Goal: Transaction & Acquisition: Book appointment/travel/reservation

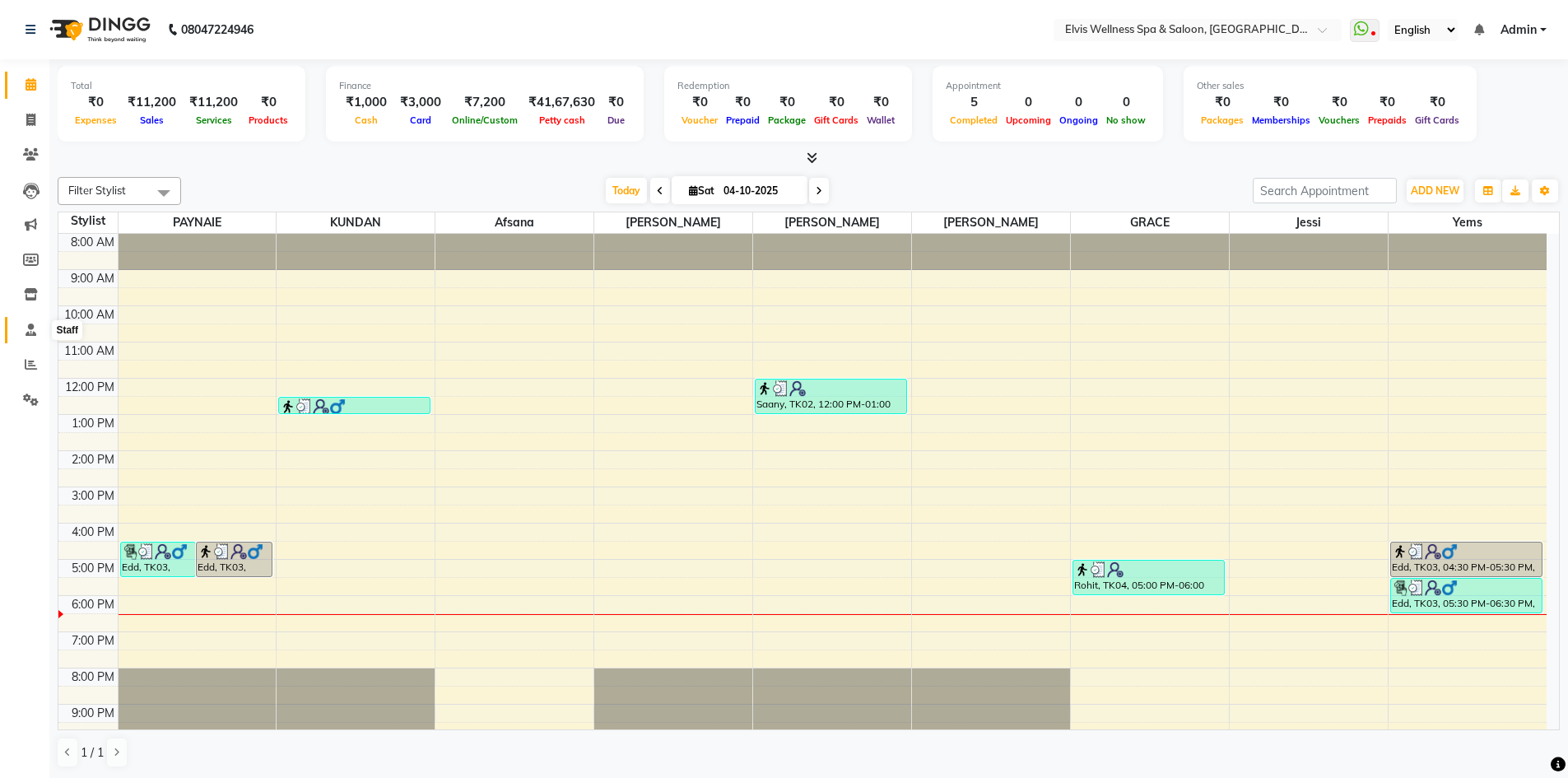
click at [31, 328] on icon at bounding box center [30, 329] width 10 height 12
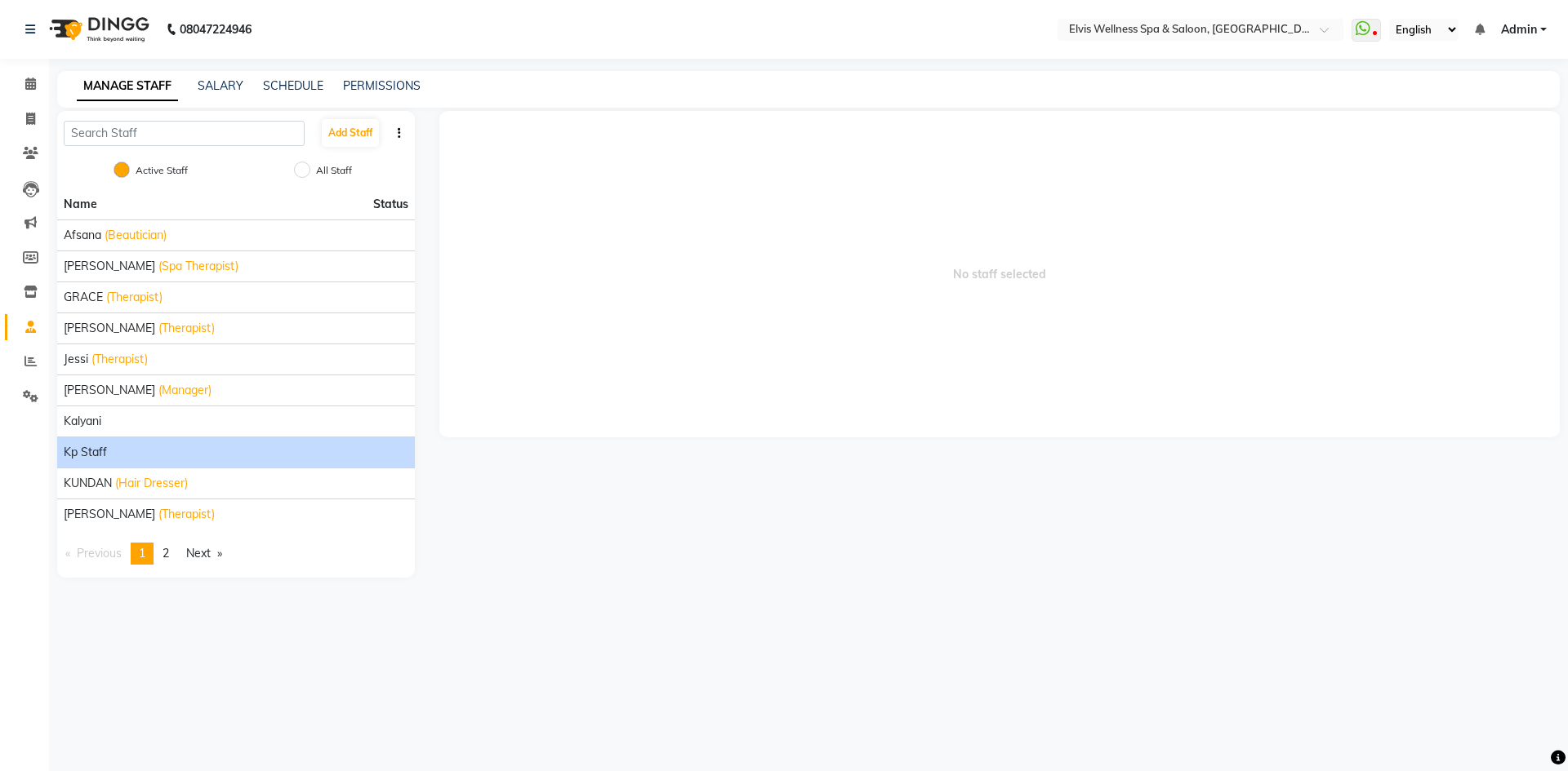
click at [141, 449] on div "kp staff" at bounding box center [235, 452] width 344 height 17
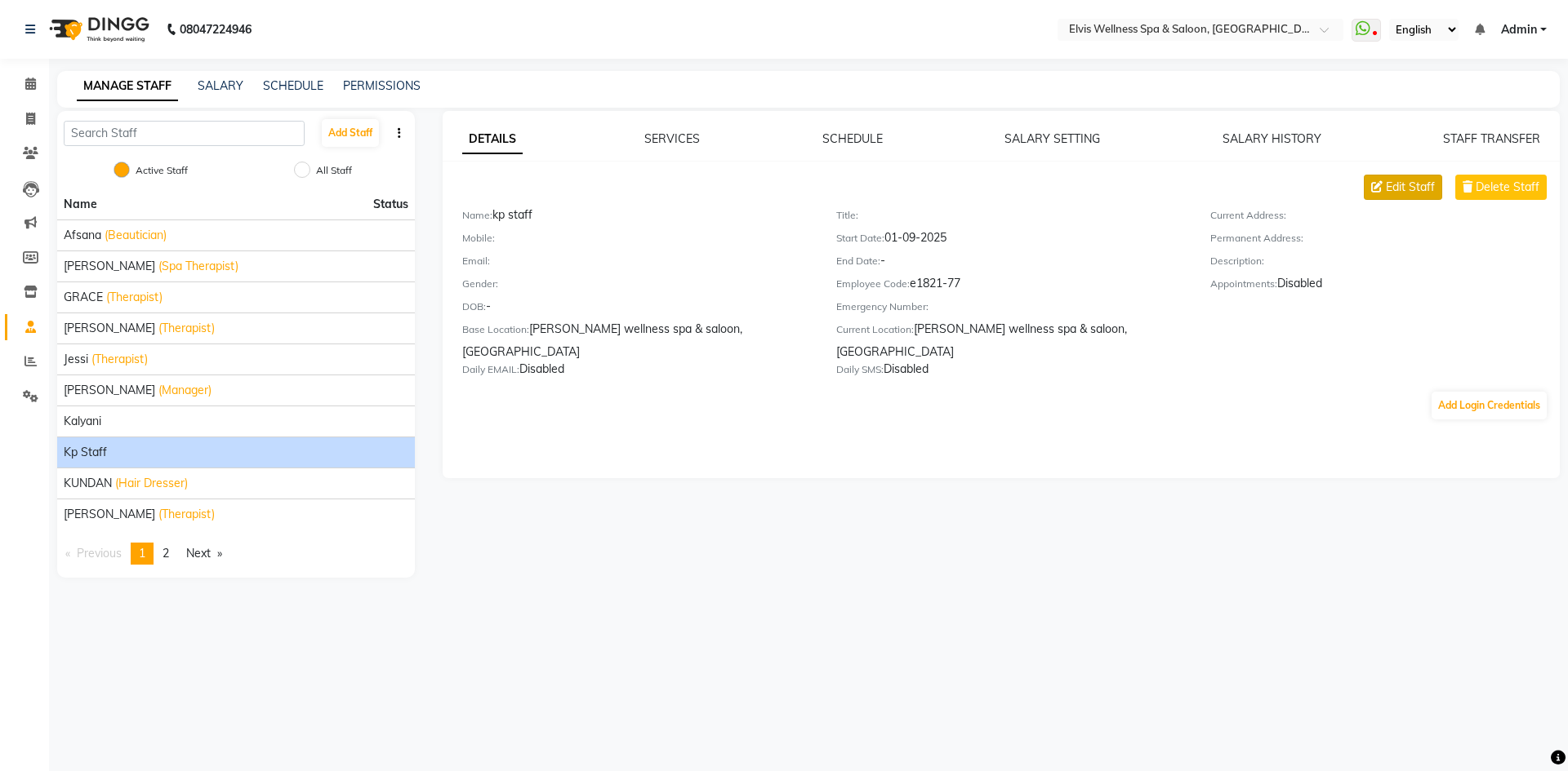
click at [1414, 191] on span "Edit Staff" at bounding box center [1410, 187] width 49 height 17
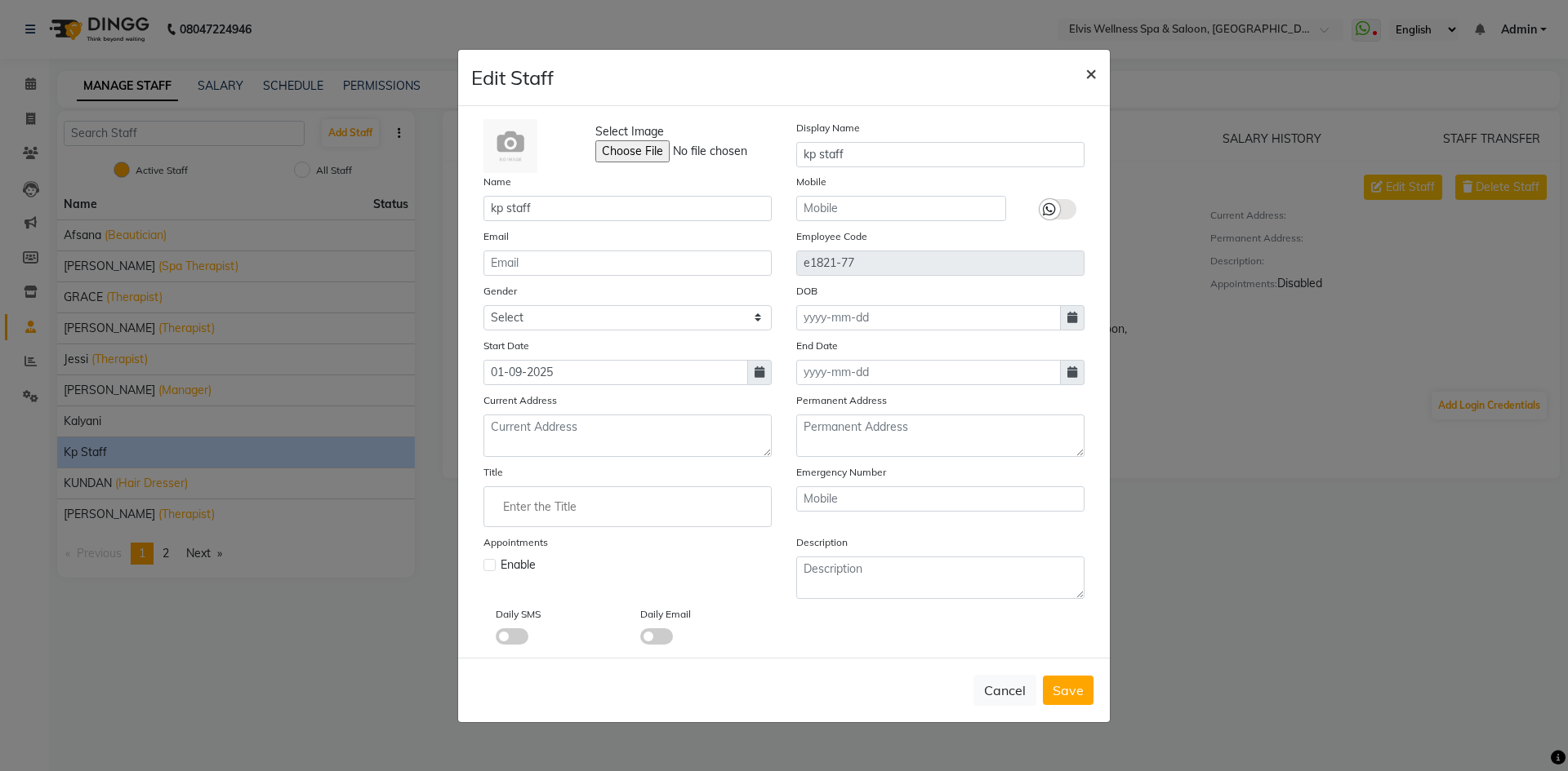
click at [1089, 74] on span "×" at bounding box center [1091, 73] width 11 height 24
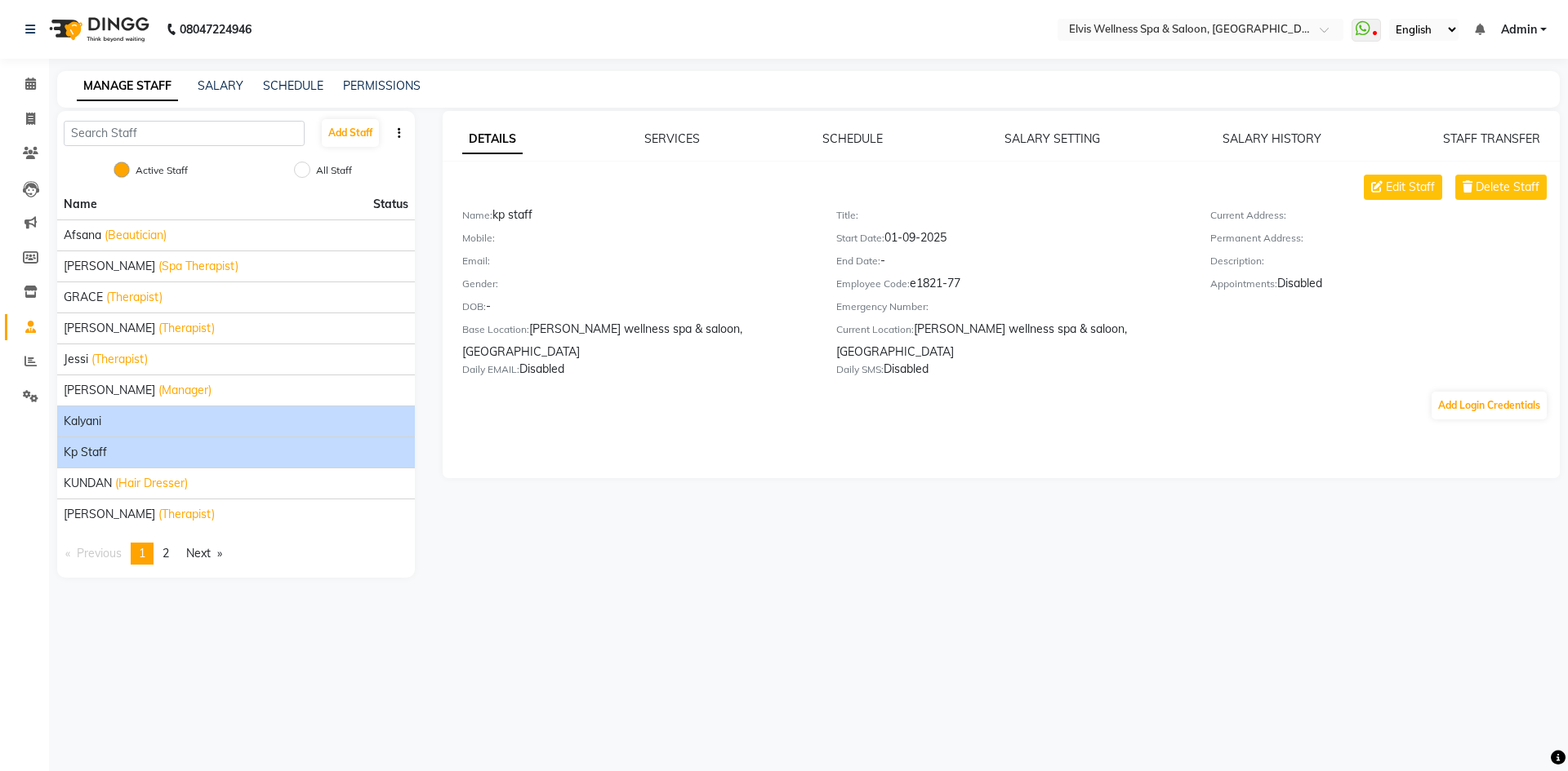
click at [235, 423] on div "kalyani" at bounding box center [235, 421] width 344 height 17
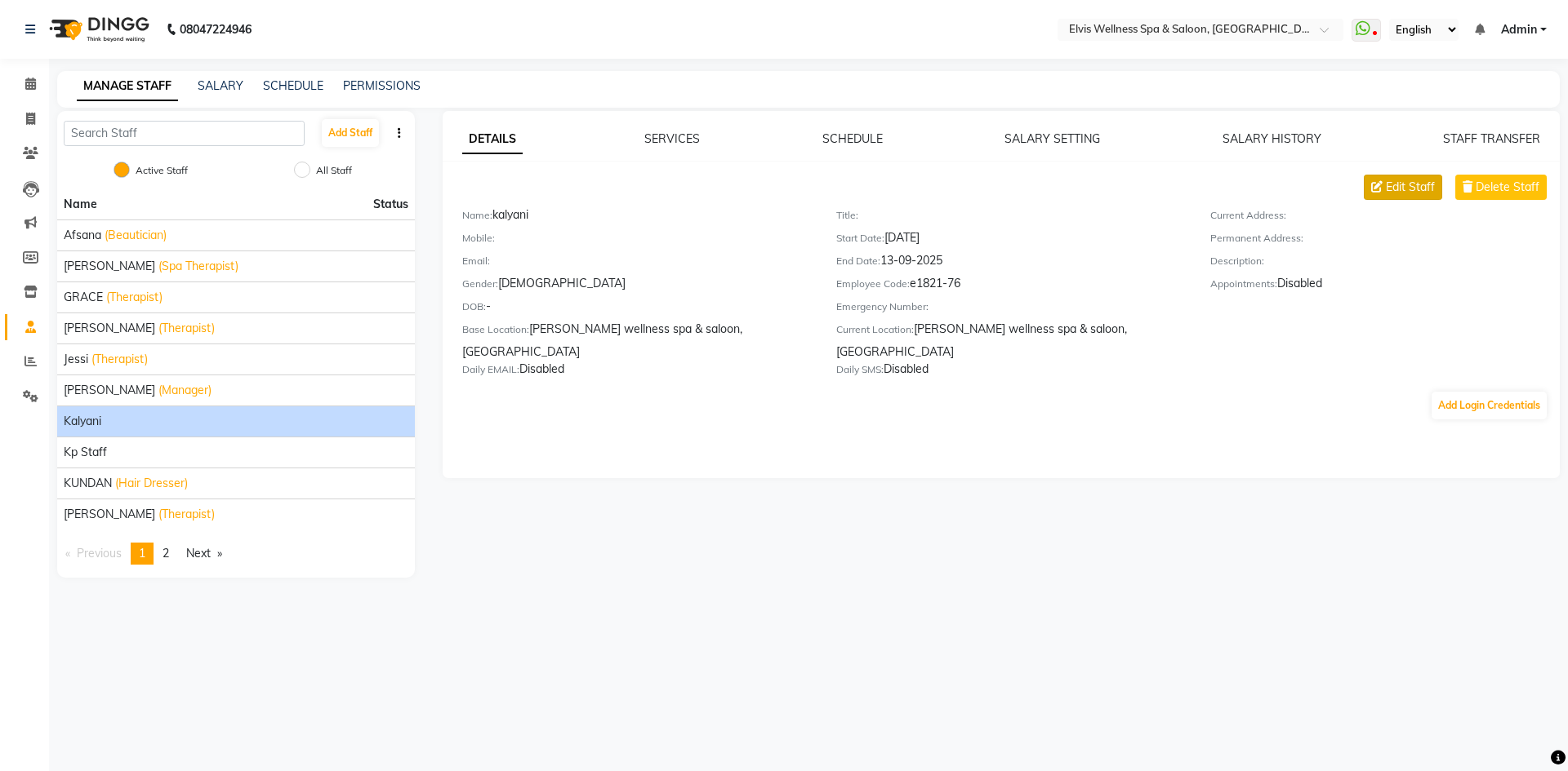
click at [1394, 193] on span "Edit Staff" at bounding box center [1410, 187] width 49 height 17
select select "[DEMOGRAPHIC_DATA]"
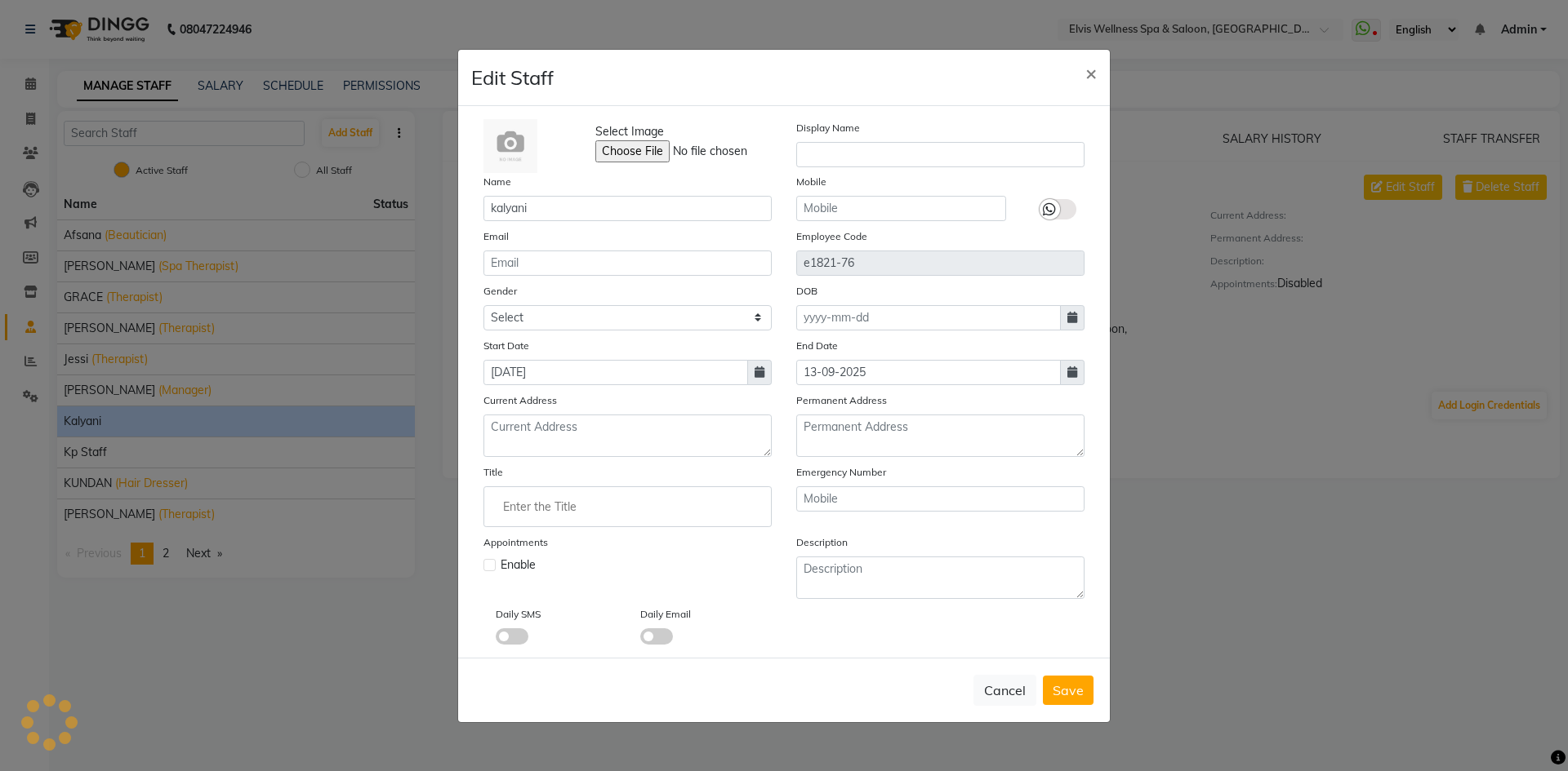
click at [489, 565] on label at bounding box center [489, 565] width 12 height 12
click at [489, 565] on input "checkbox" at bounding box center [488, 563] width 10 height 10
checkbox input "true"
click at [1059, 694] on span "Save" at bounding box center [1067, 691] width 31 height 17
select select
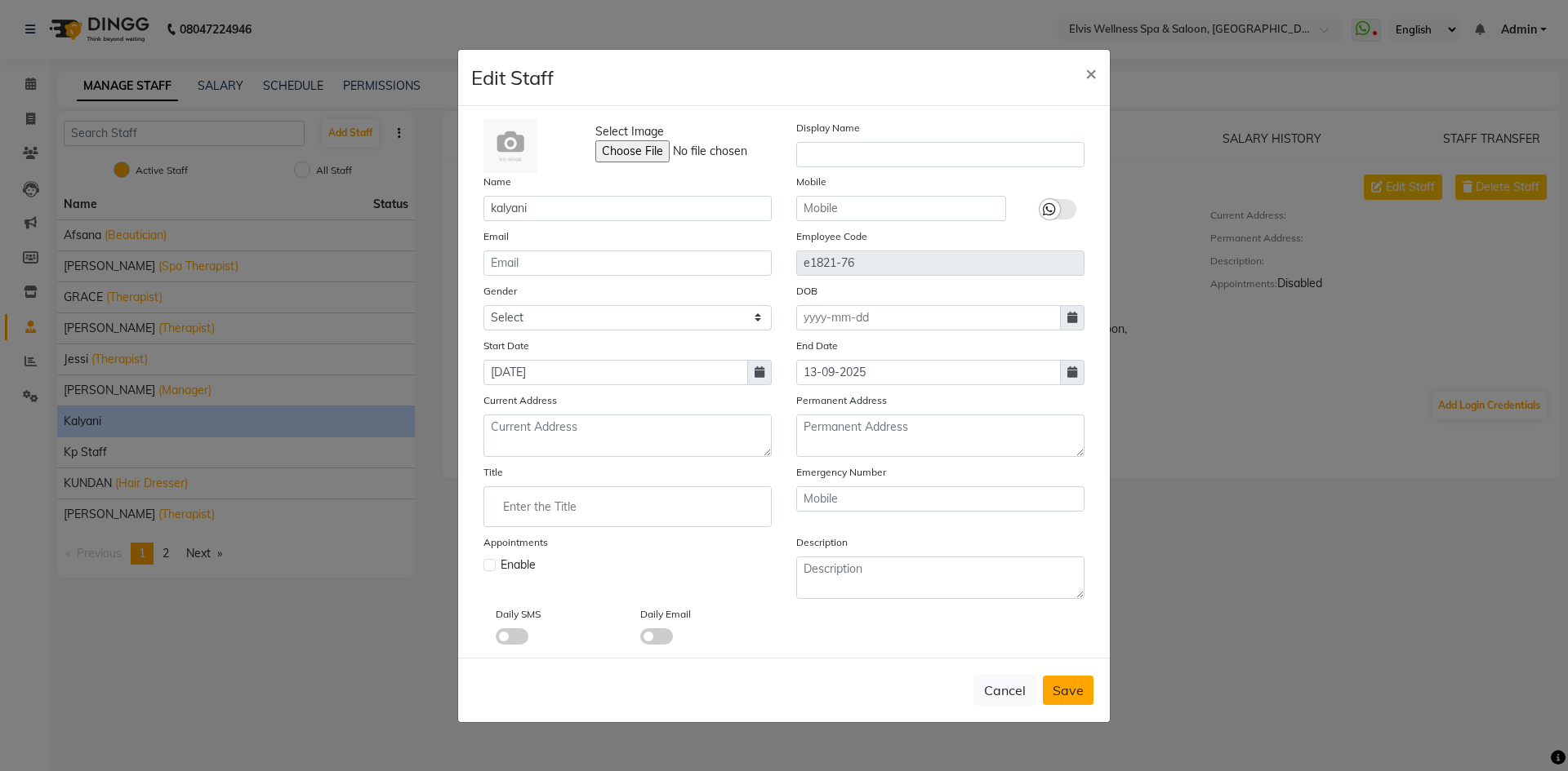
checkbox input "false"
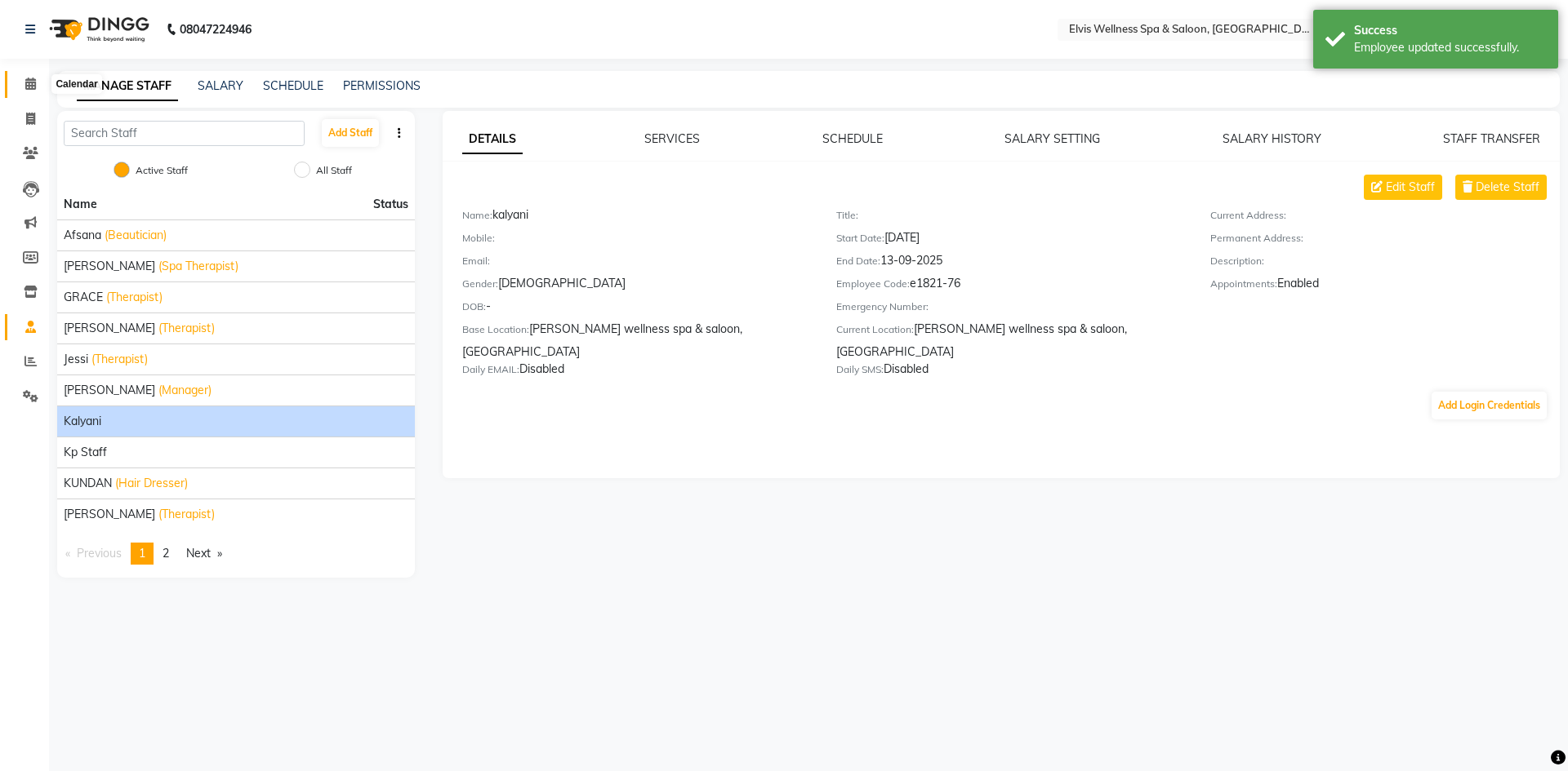
click at [28, 80] on icon at bounding box center [30, 83] width 10 height 12
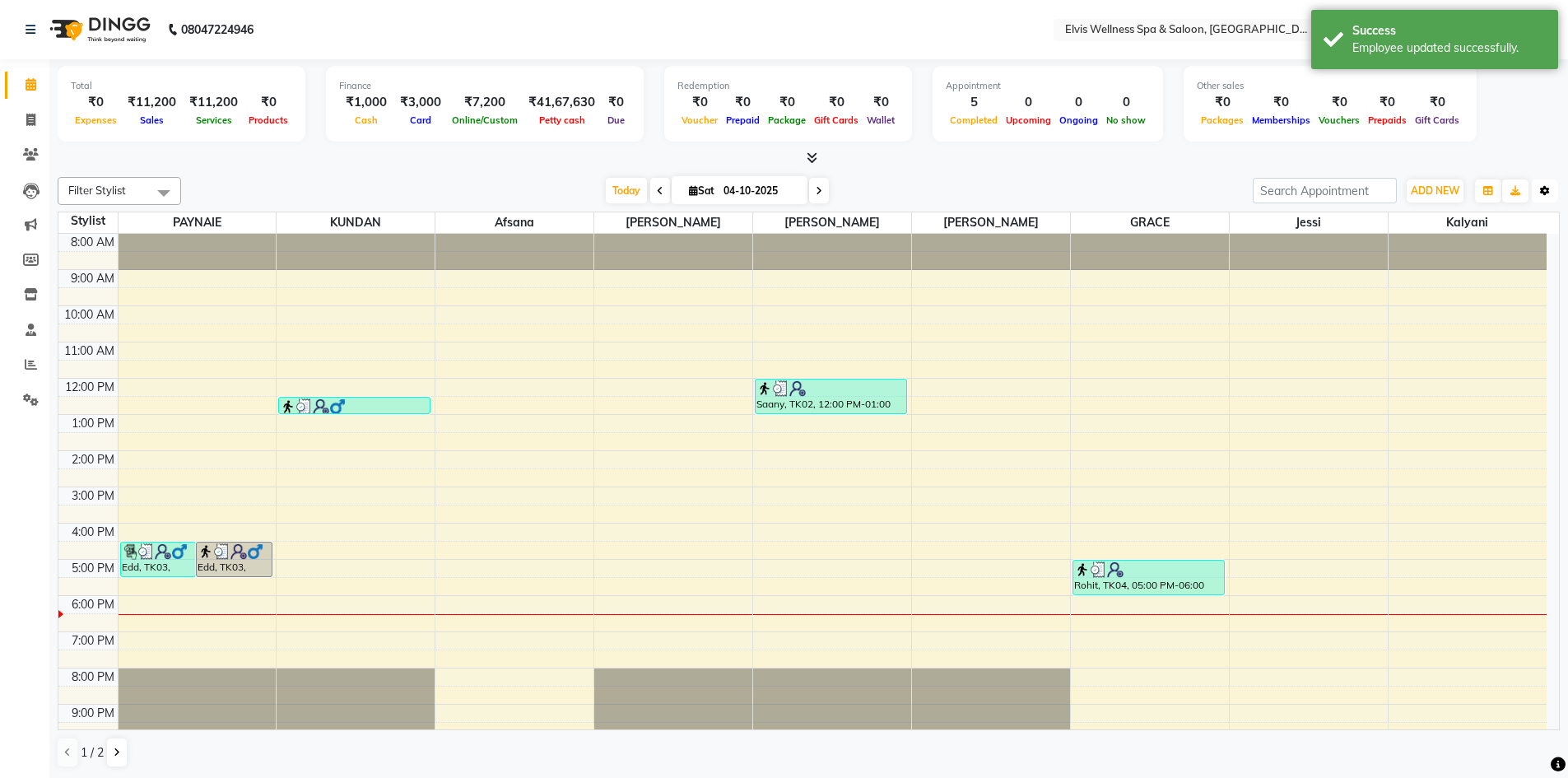
click at [1546, 187] on icon "button" at bounding box center [1545, 191] width 10 height 10
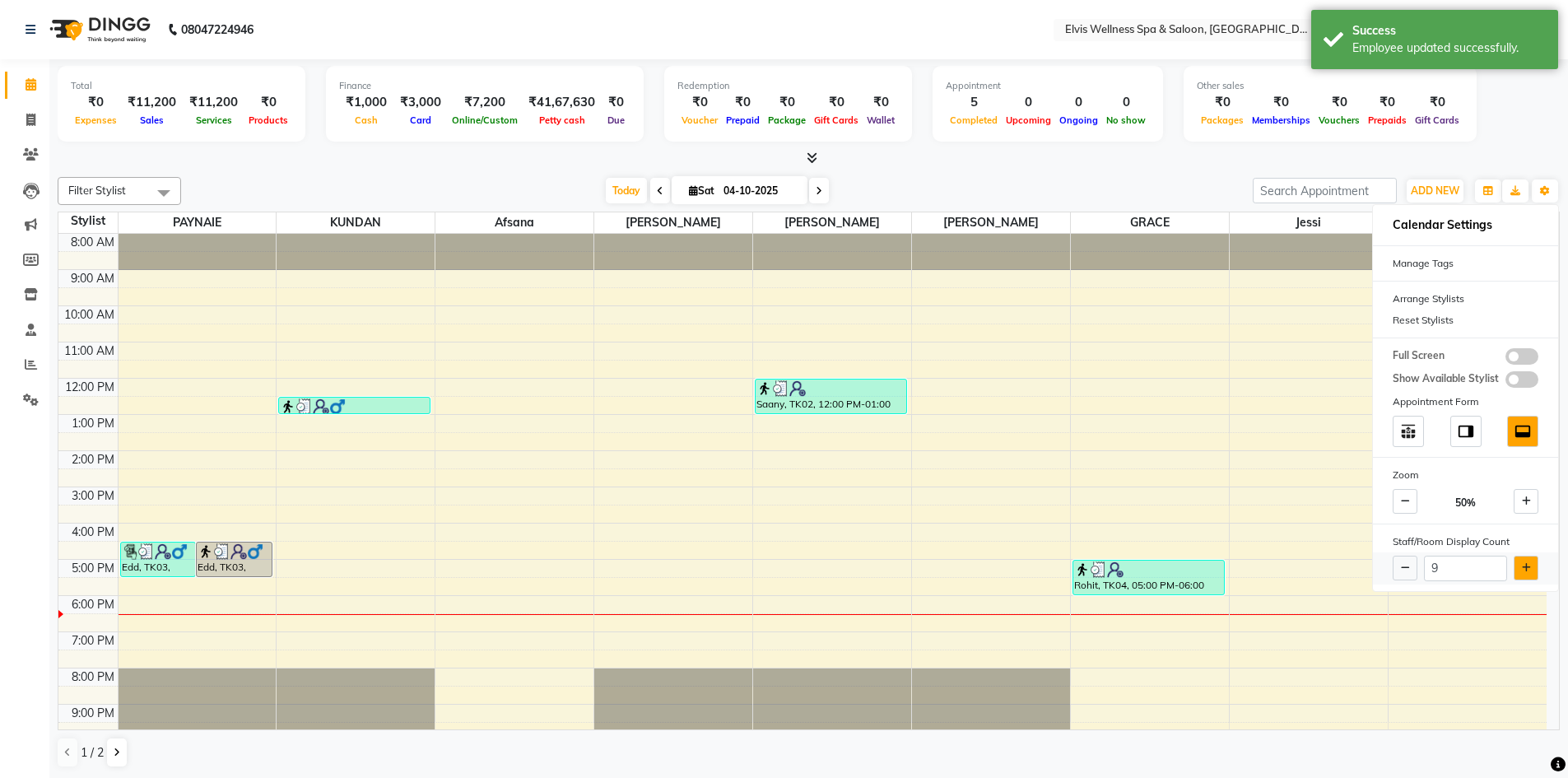
click at [1522, 572] on icon at bounding box center [1527, 568] width 9 height 10
type input "10"
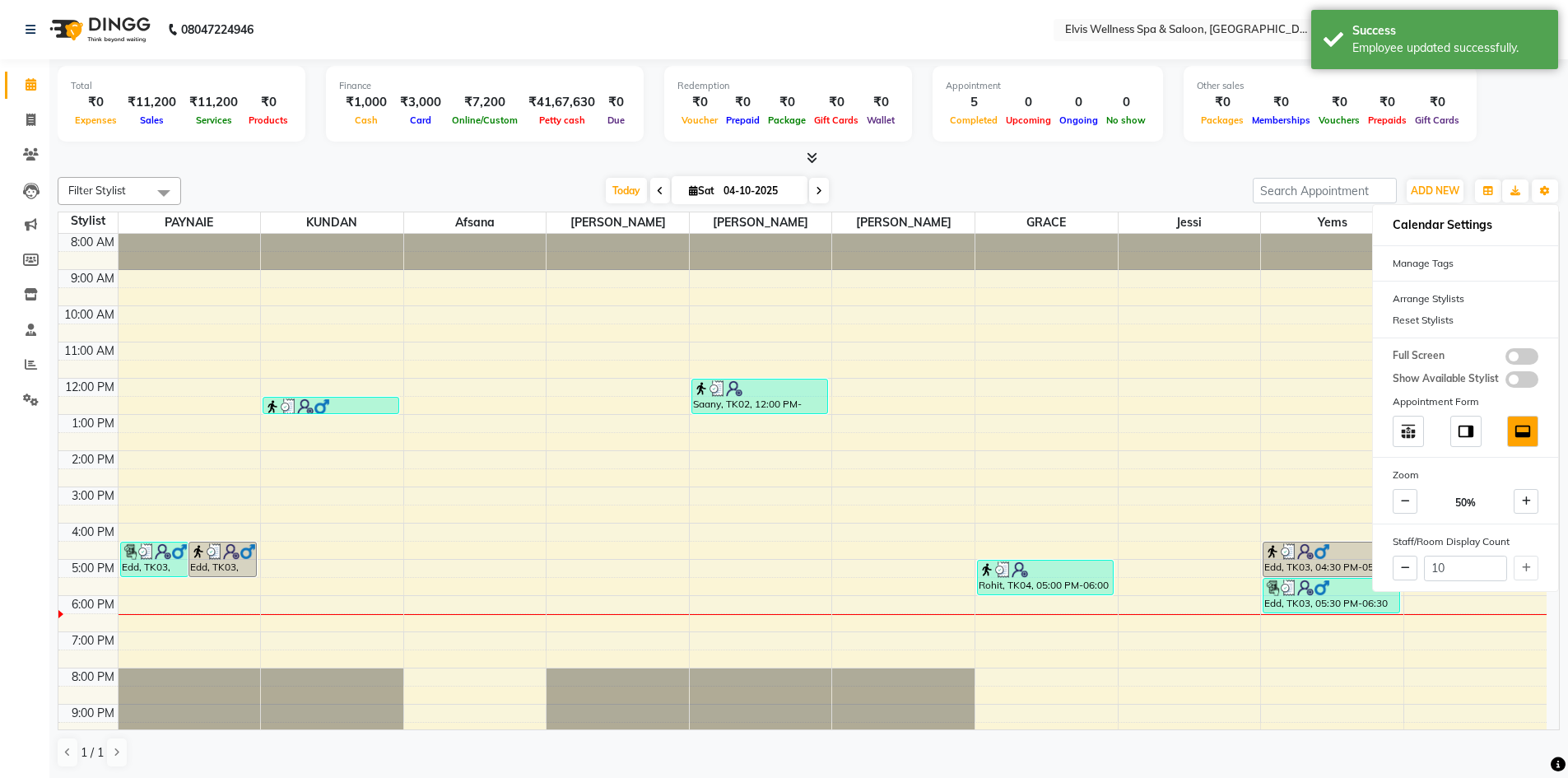
click at [1048, 403] on div "8:00 AM 9:00 AM 10:00 AM 11:00 AM 12:00 PM 1:00 PM 2:00 PM 3:00 PM 4:00 PM 5:00…" at bounding box center [802, 505] width 1488 height 542
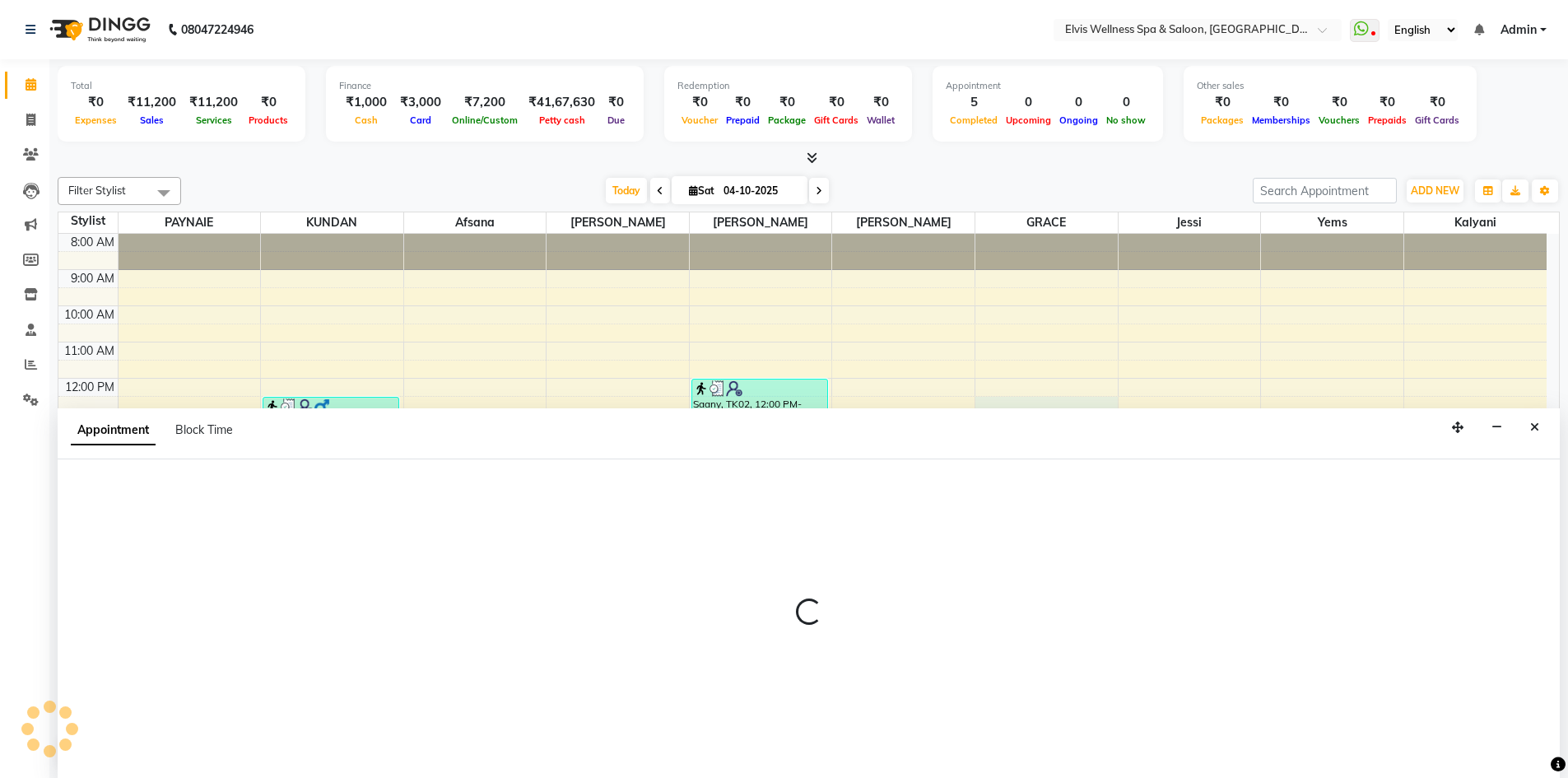
scroll to position [1, 0]
select select "78125"
select select "tentative"
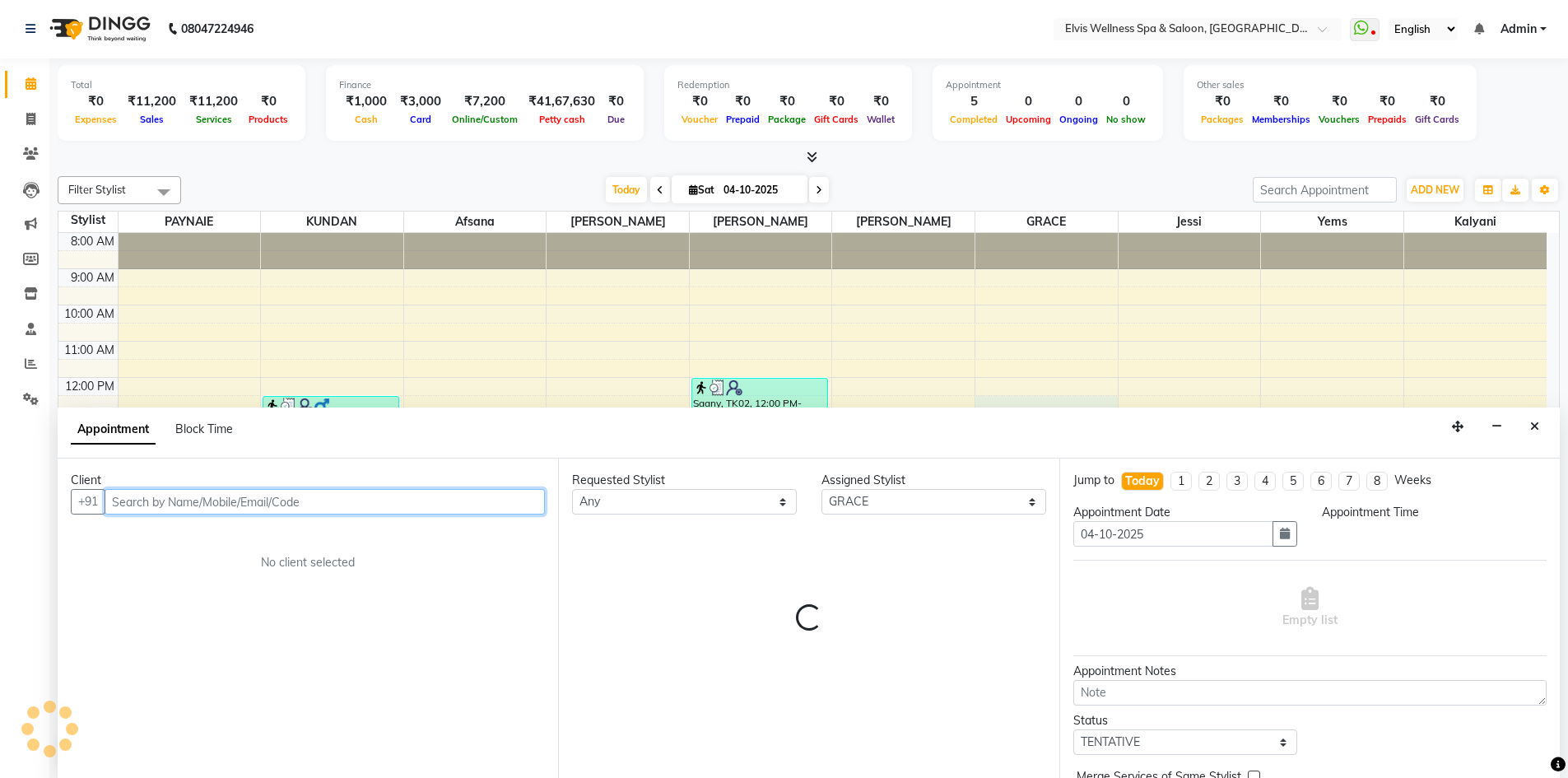
select select "750"
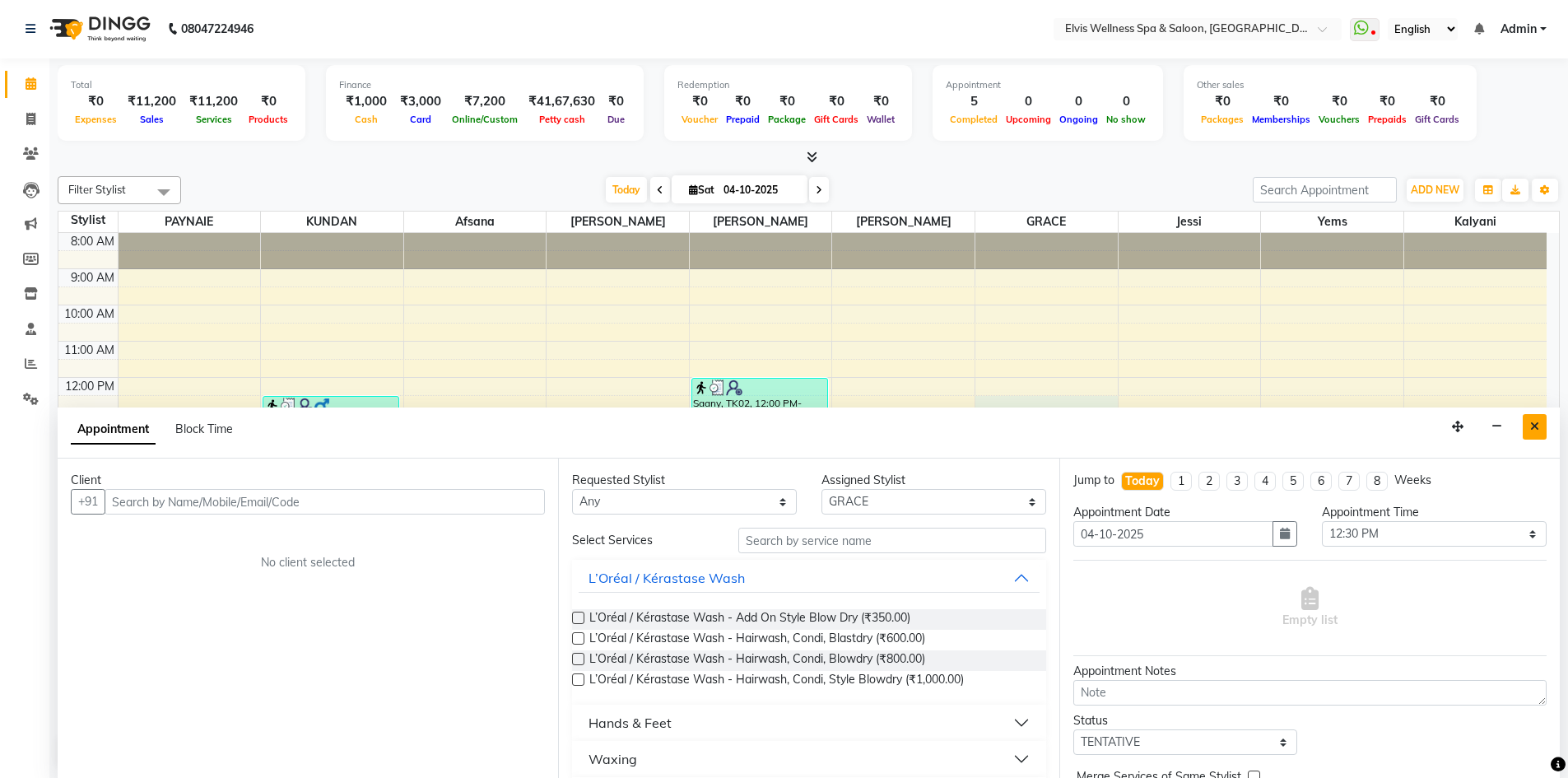
click at [1539, 423] on icon "Close" at bounding box center [1535, 426] width 9 height 11
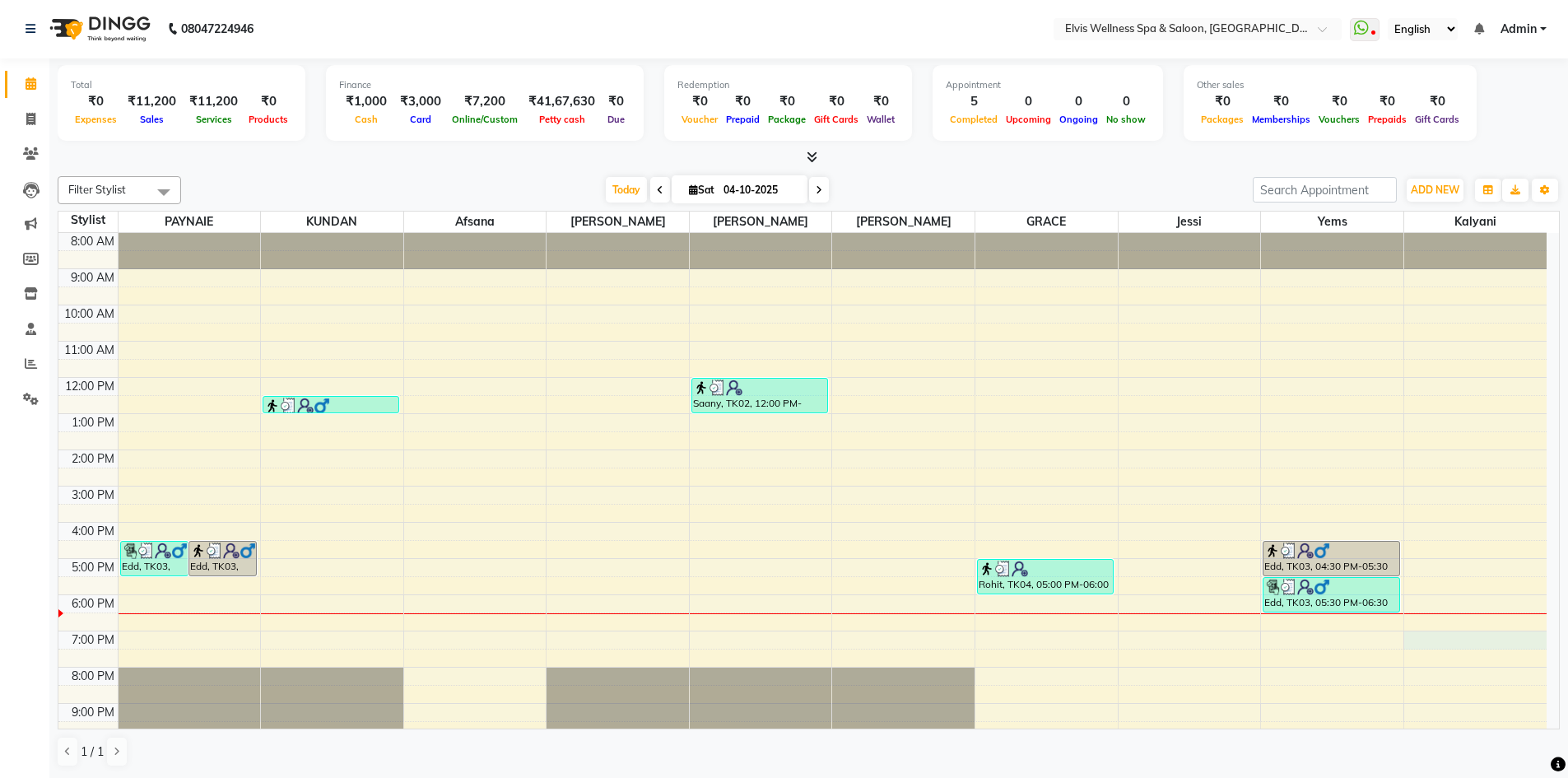
click at [1427, 641] on div "8:00 AM 9:00 AM 10:00 AM 11:00 AM 12:00 PM 1:00 PM 2:00 PM 3:00 PM 4:00 PM 5:00…" at bounding box center [802, 504] width 1488 height 542
select select "91569"
select select "1140"
select select "tentative"
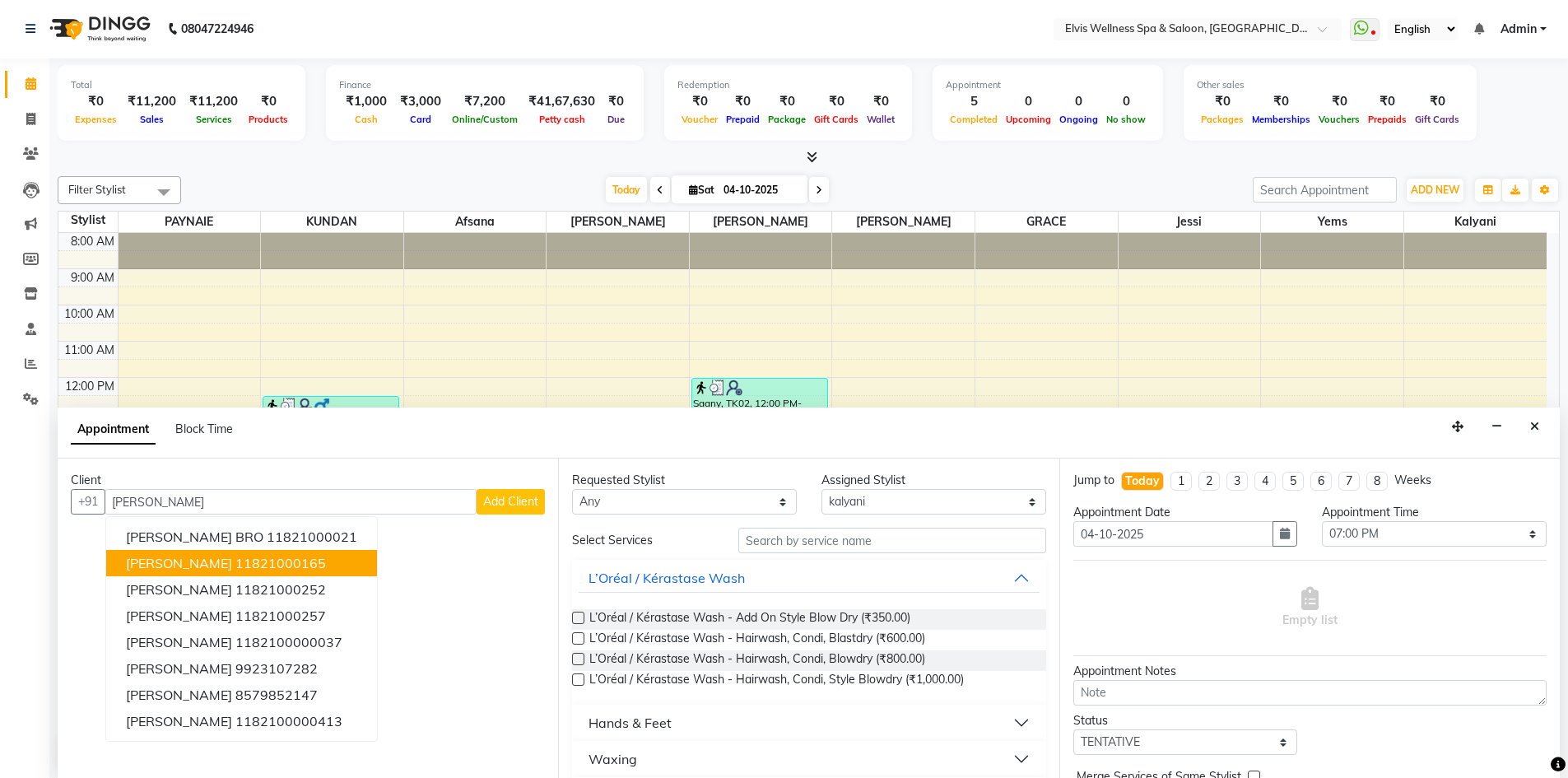
click at [261, 561] on ngb-highlight "11821000165" at bounding box center [281, 563] width 91 height 17
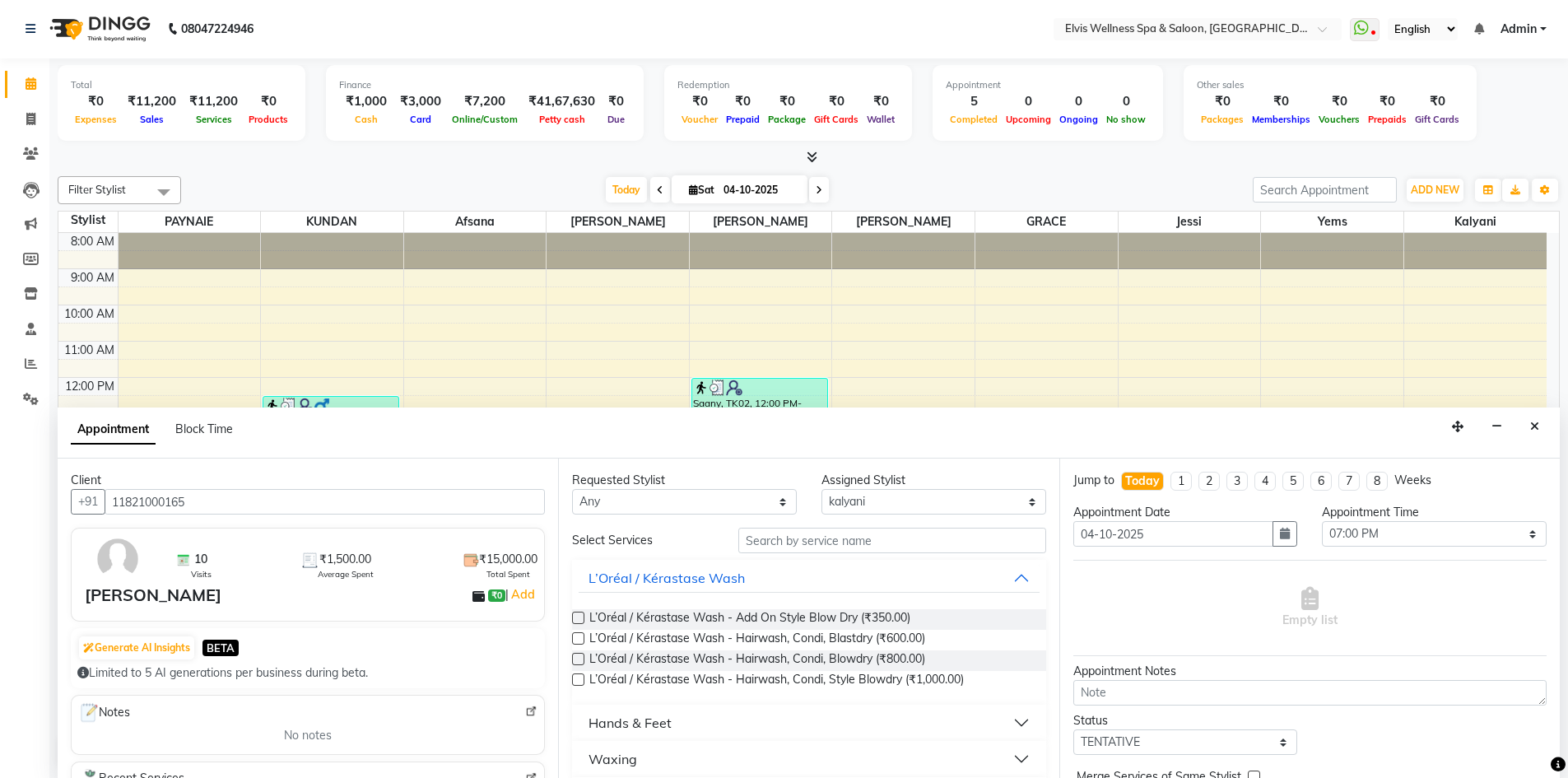
type input "11821000165"
click at [787, 544] on input "text" at bounding box center [892, 540] width 308 height 25
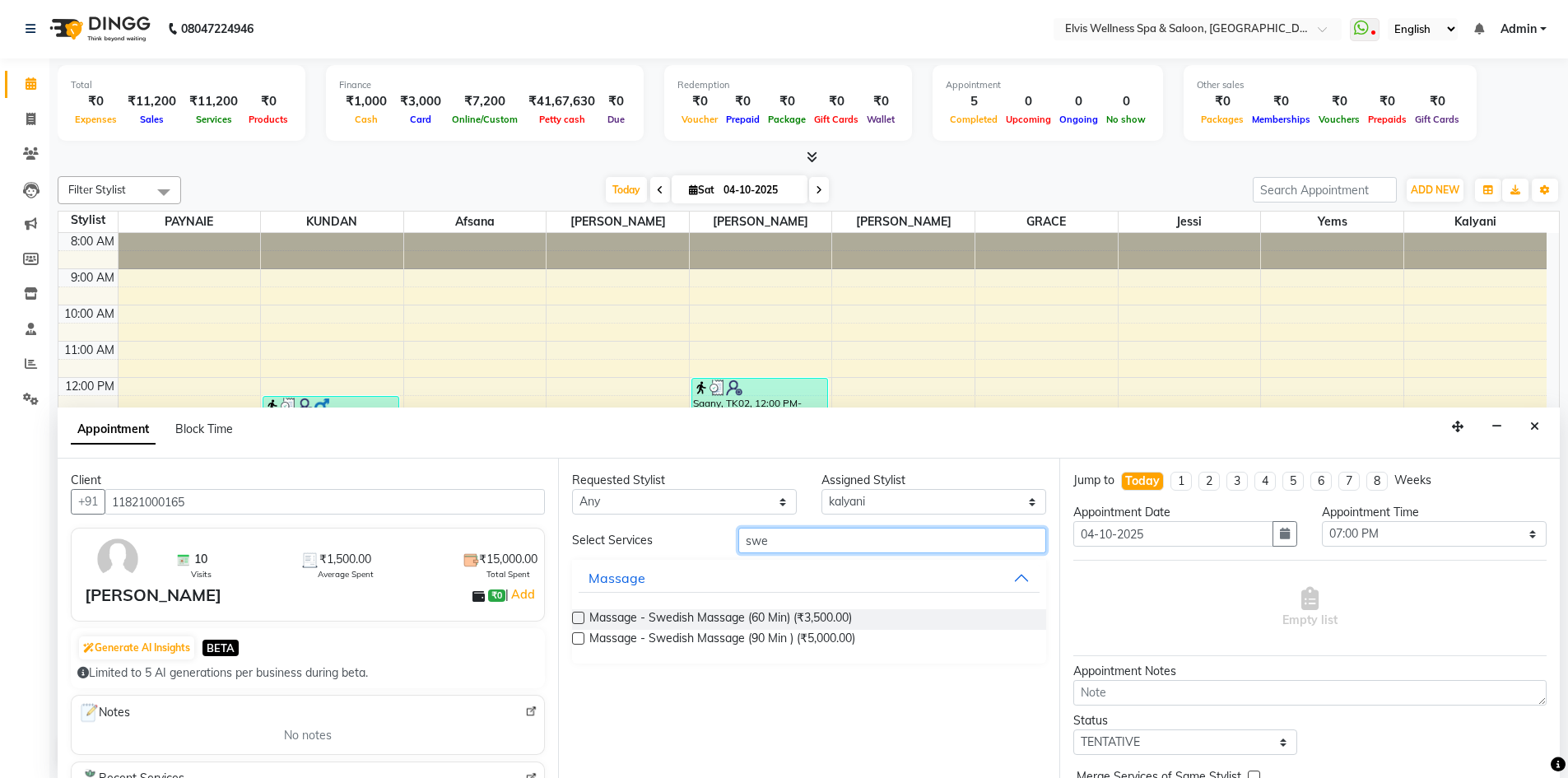
type input "swe"
click at [581, 617] on label at bounding box center [578, 618] width 12 height 12
click at [581, 617] on input "checkbox" at bounding box center [577, 619] width 10 height 10
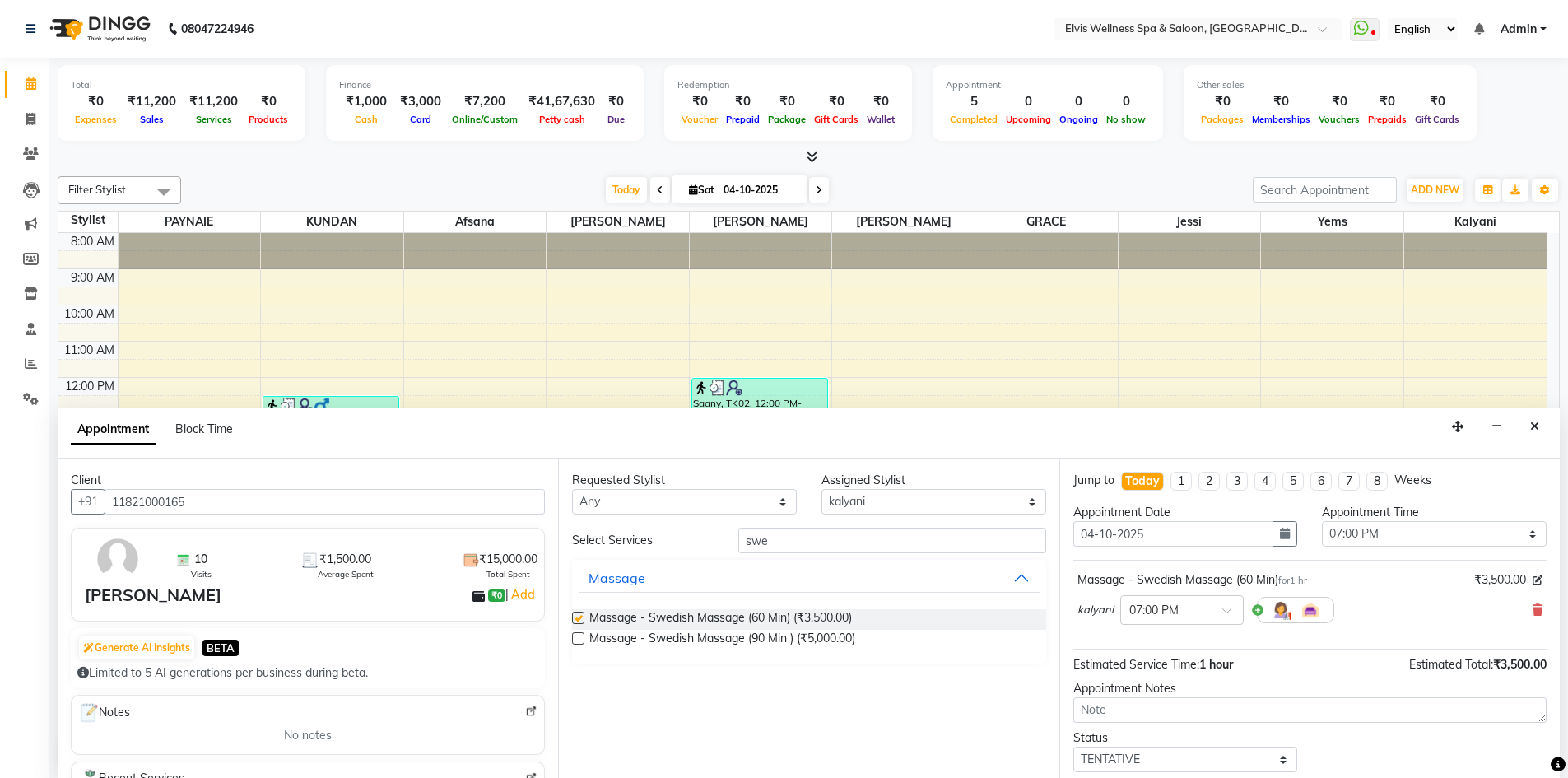
checkbox input "false"
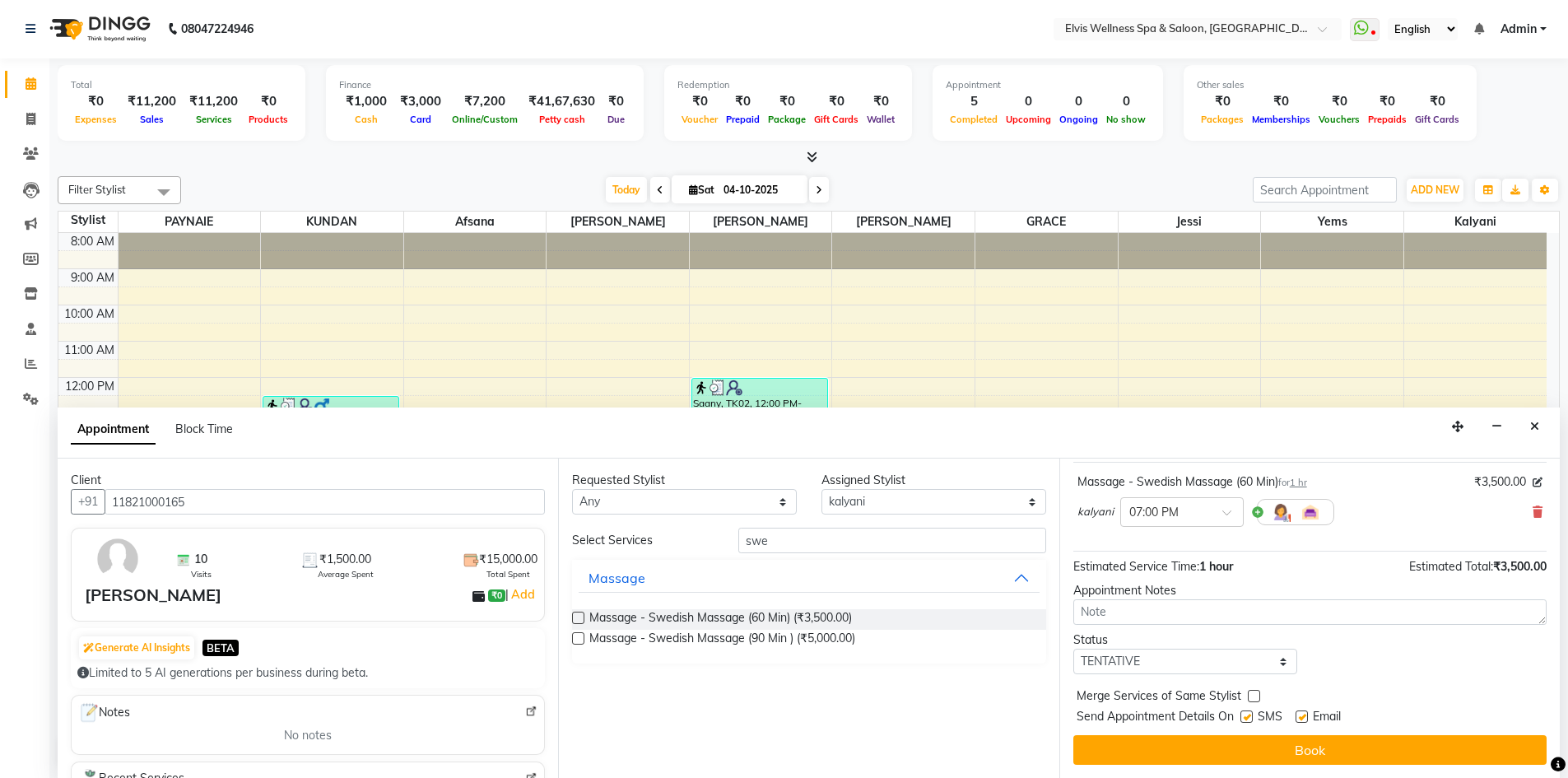
click at [1248, 715] on label at bounding box center [1246, 716] width 12 height 12
click at [1248, 715] on input "checkbox" at bounding box center [1245, 718] width 10 height 10
checkbox input "false"
click at [1271, 765] on div "Jump to [DATE] 1 2 3 4 5 6 7 8 Weeks Appointment Date [DATE] Appointment Time S…" at bounding box center [1309, 618] width 500 height 319
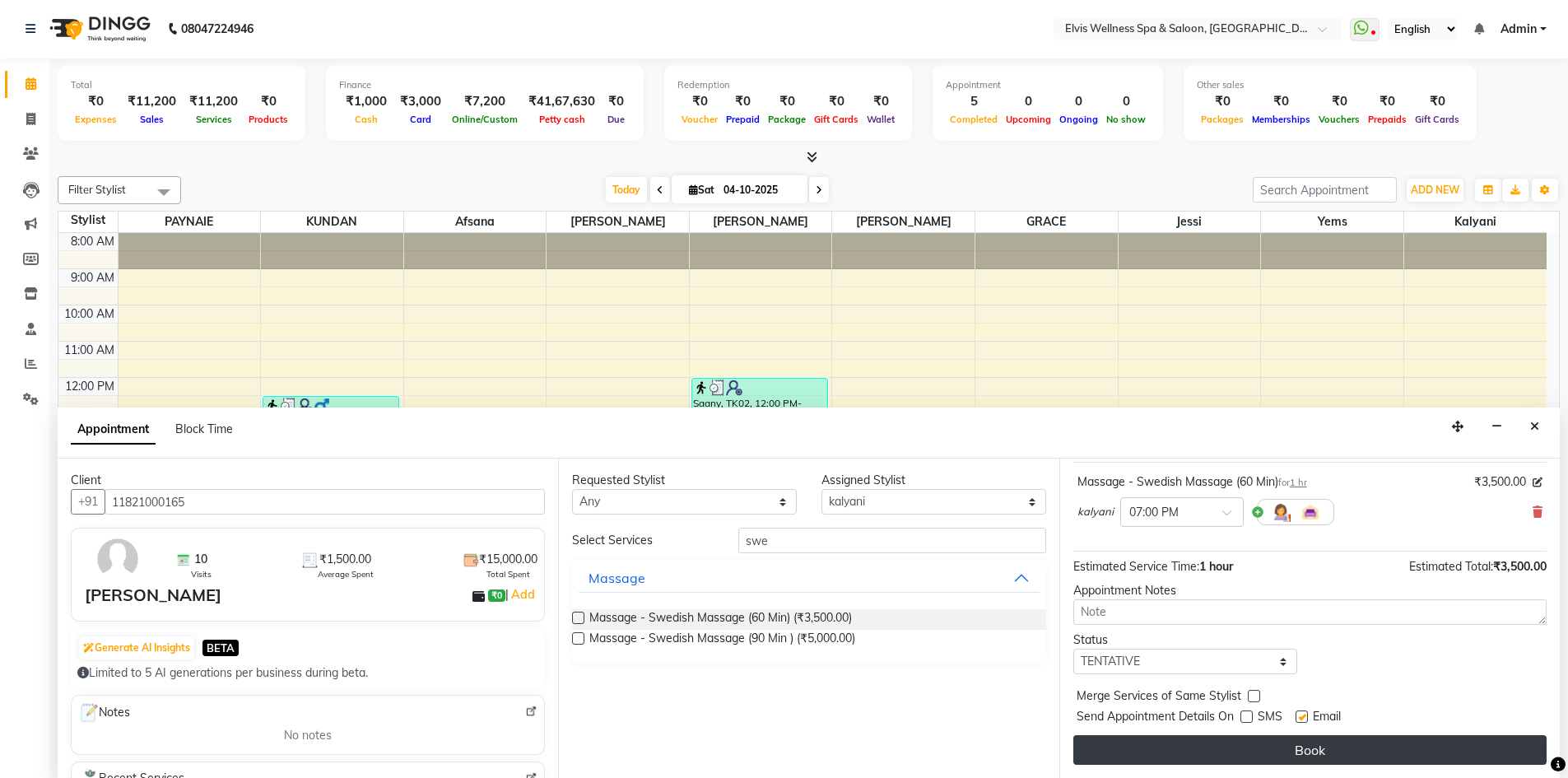
click at [1271, 755] on button "Book" at bounding box center [1310, 751] width 474 height 30
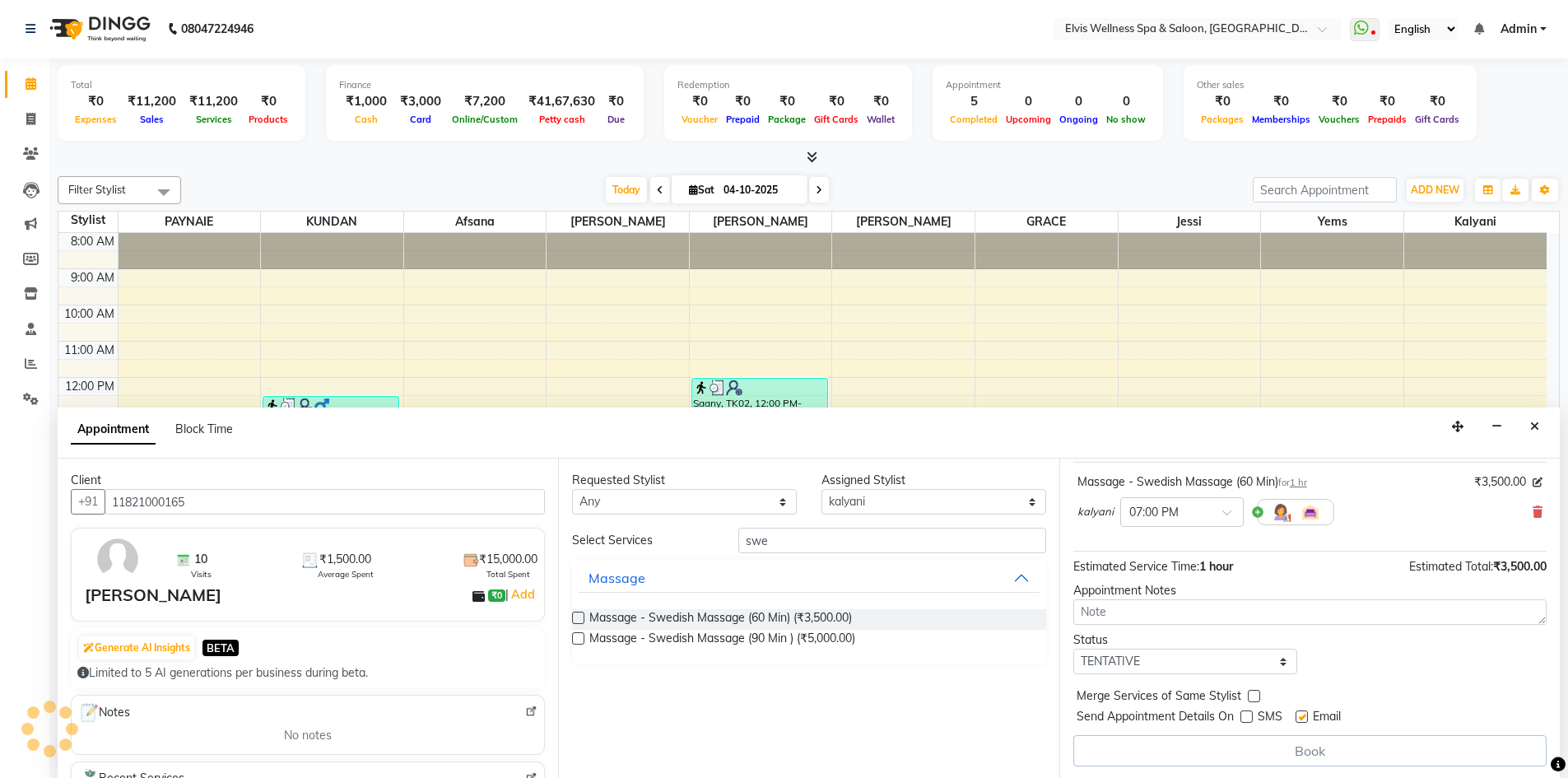
scroll to position [0, 0]
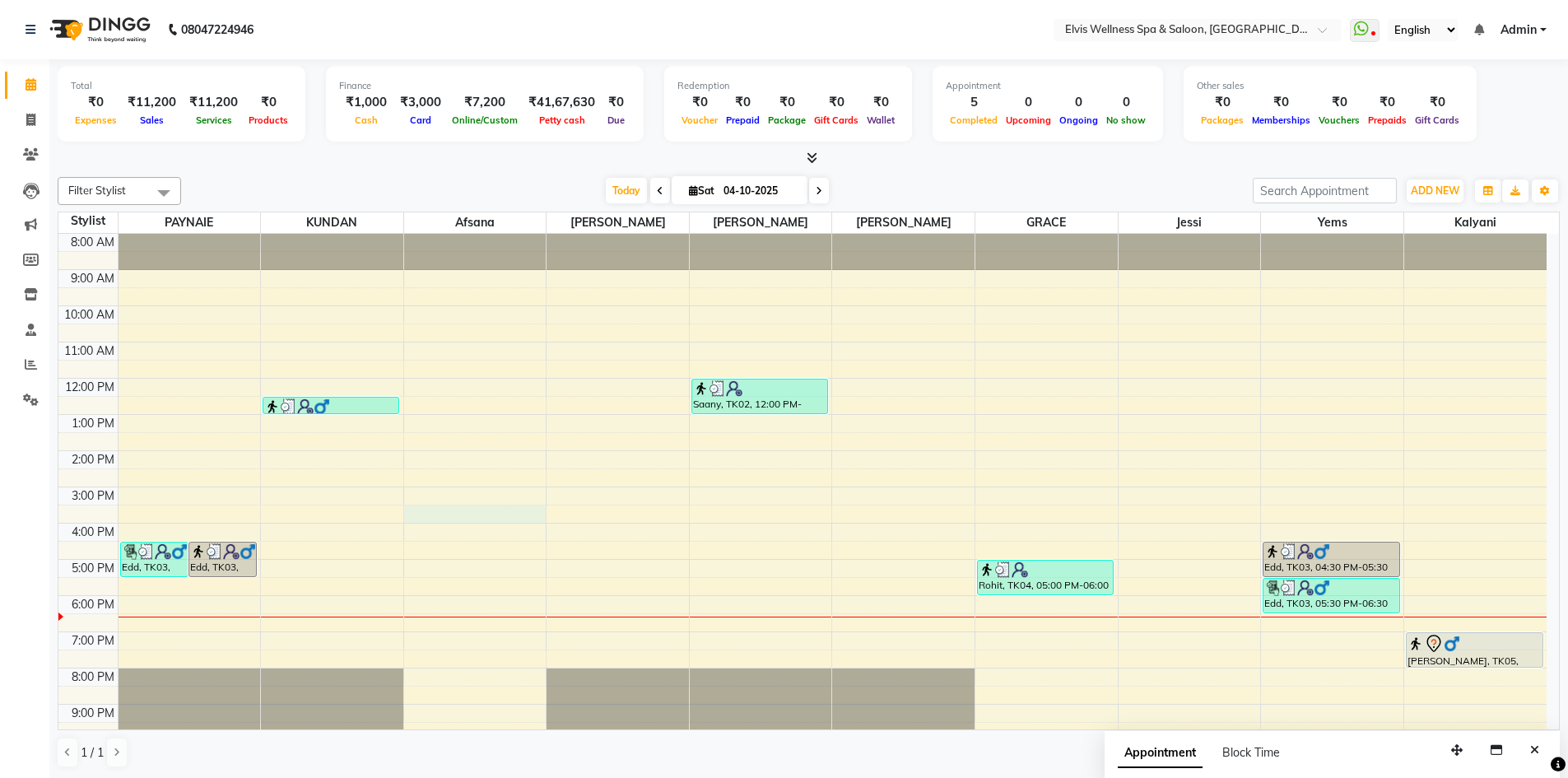
click at [426, 507] on div "8:00 AM 9:00 AM 10:00 AM 11:00 AM 12:00 PM 1:00 PM 2:00 PM 3:00 PM 4:00 PM 5:00…" at bounding box center [802, 505] width 1488 height 542
select select "24328"
select select "930"
select select "tentative"
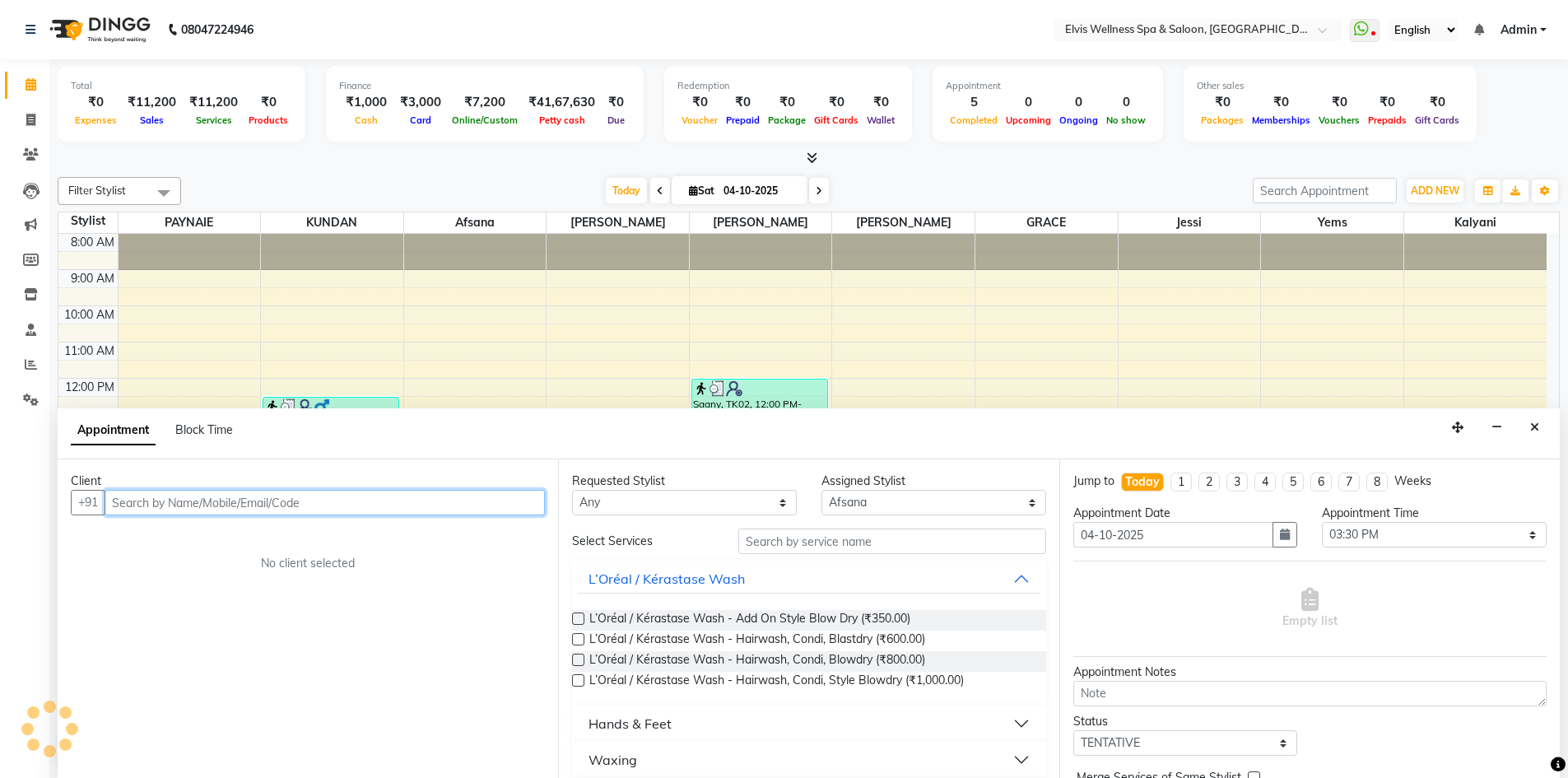
scroll to position [1, 0]
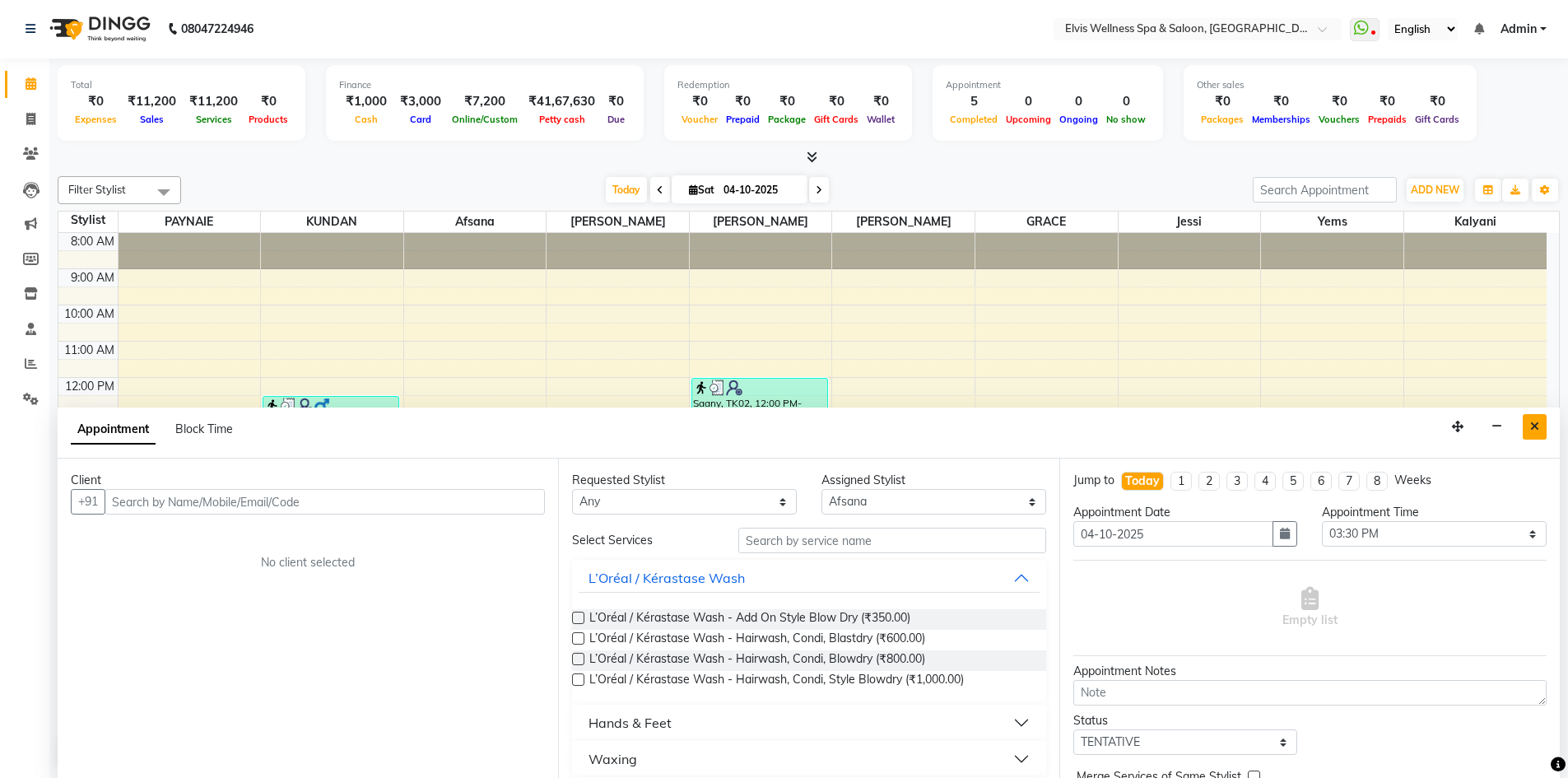
click at [1537, 420] on button "Close" at bounding box center [1534, 426] width 23 height 25
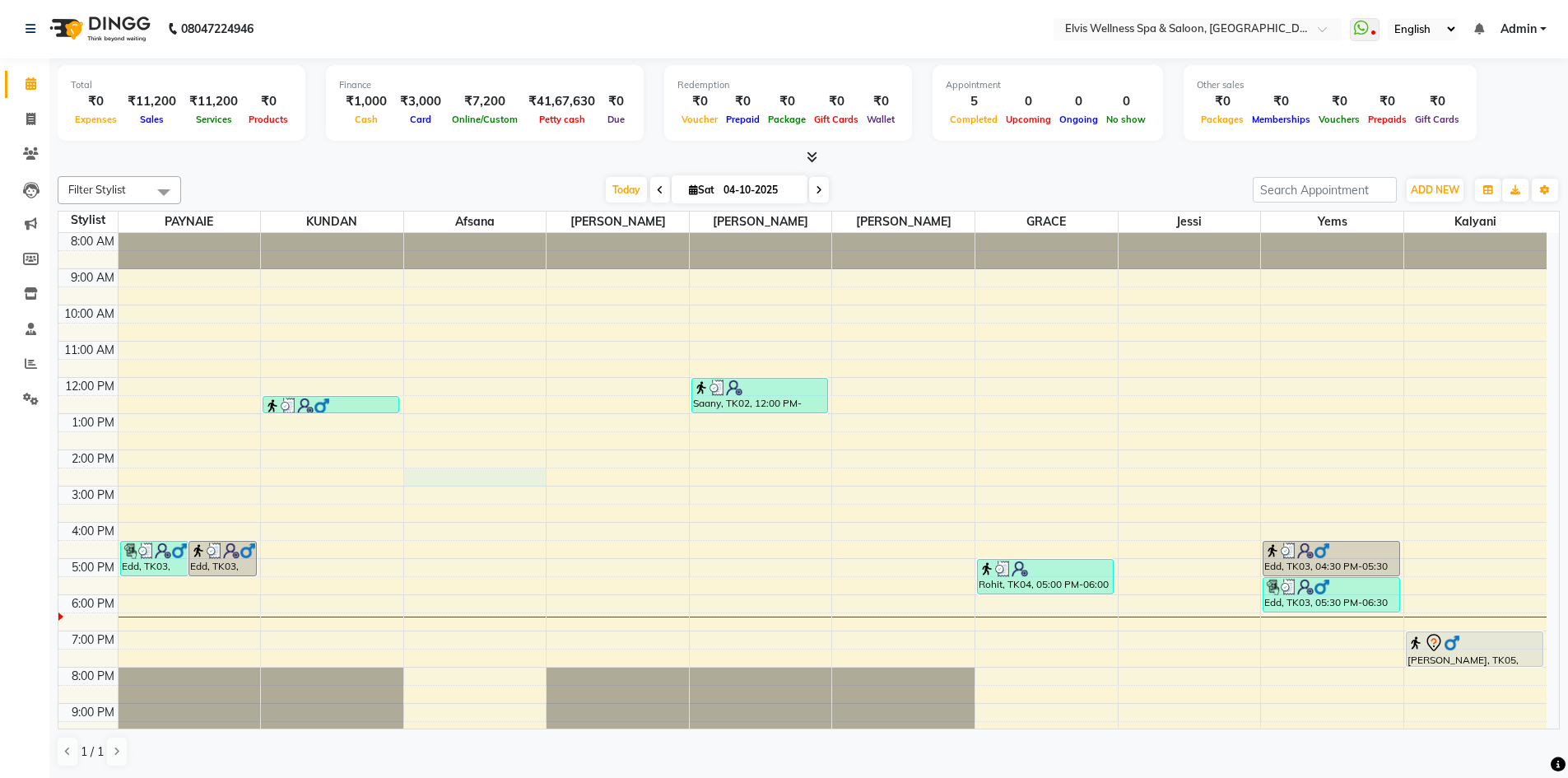
click at [425, 482] on div "8:00 AM 9:00 AM 10:00 AM 11:00 AM 12:00 PM 1:00 PM 2:00 PM 3:00 PM 4:00 PM 5:00…" at bounding box center [802, 504] width 1488 height 542
select select "24328"
select select "870"
select select "tentative"
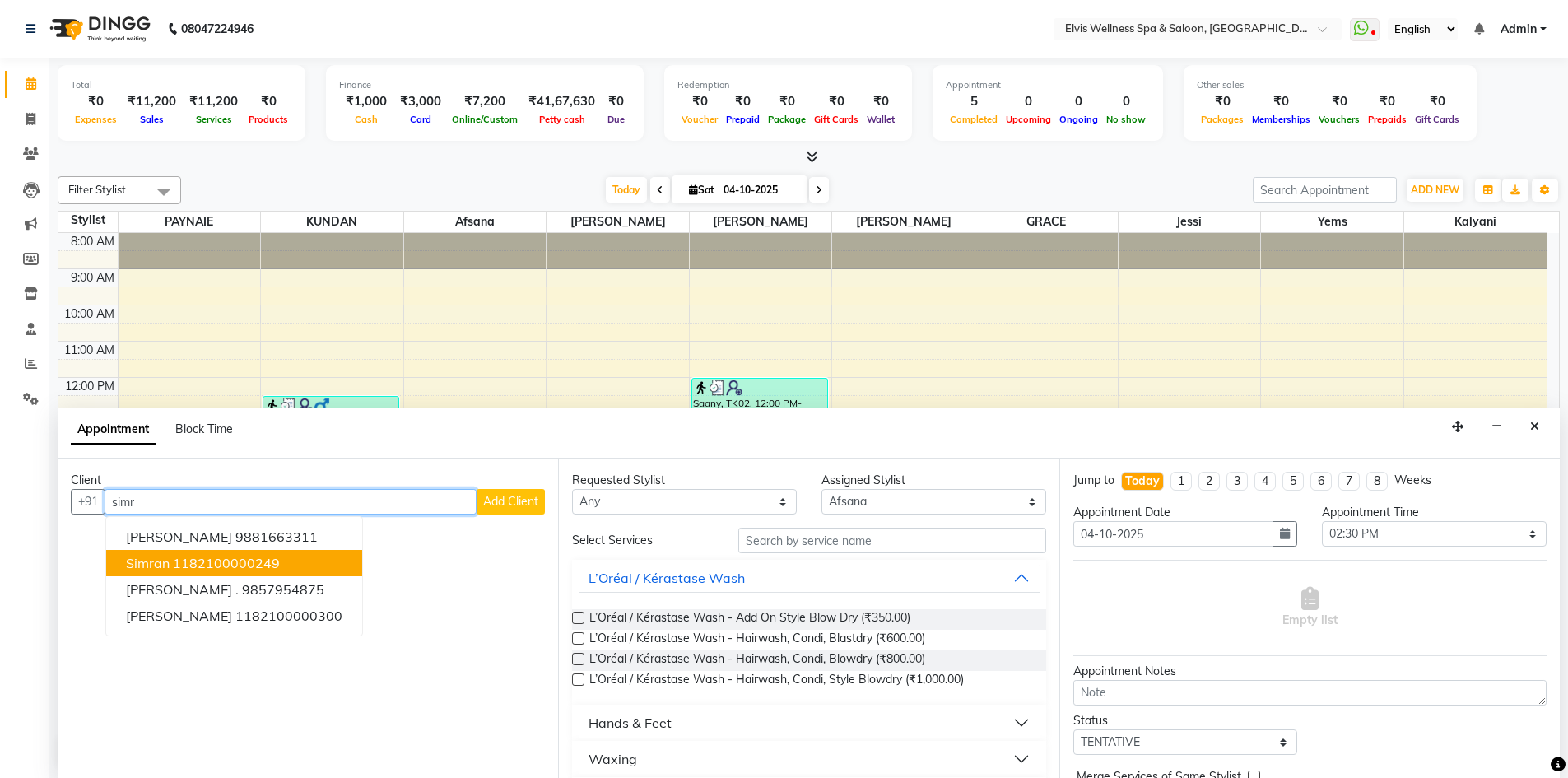
click at [200, 555] on button "[PERSON_NAME] 1182100000249" at bounding box center [234, 563] width 256 height 26
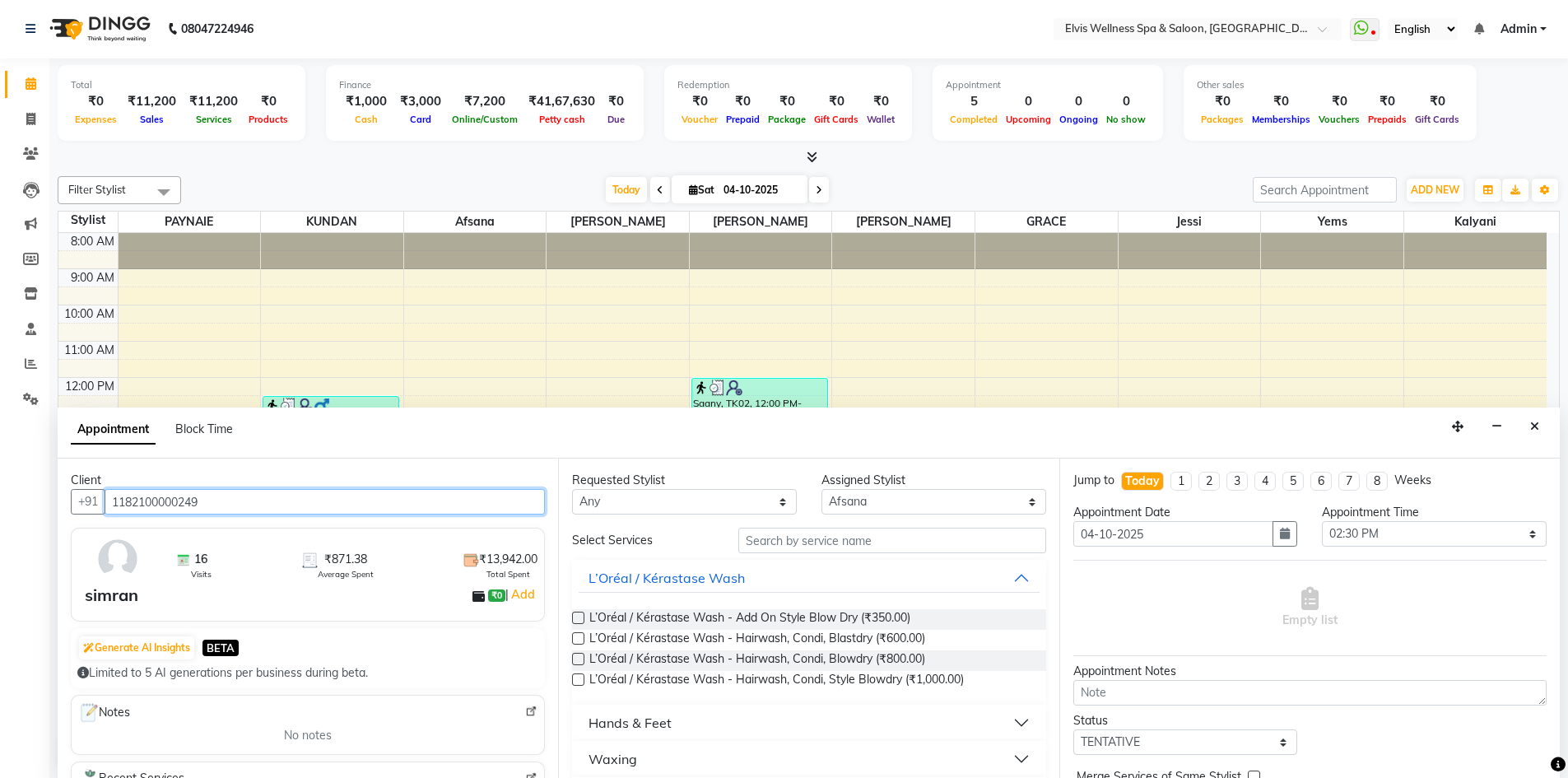
type input "1182100000249"
click at [792, 547] on input "text" at bounding box center [892, 540] width 308 height 25
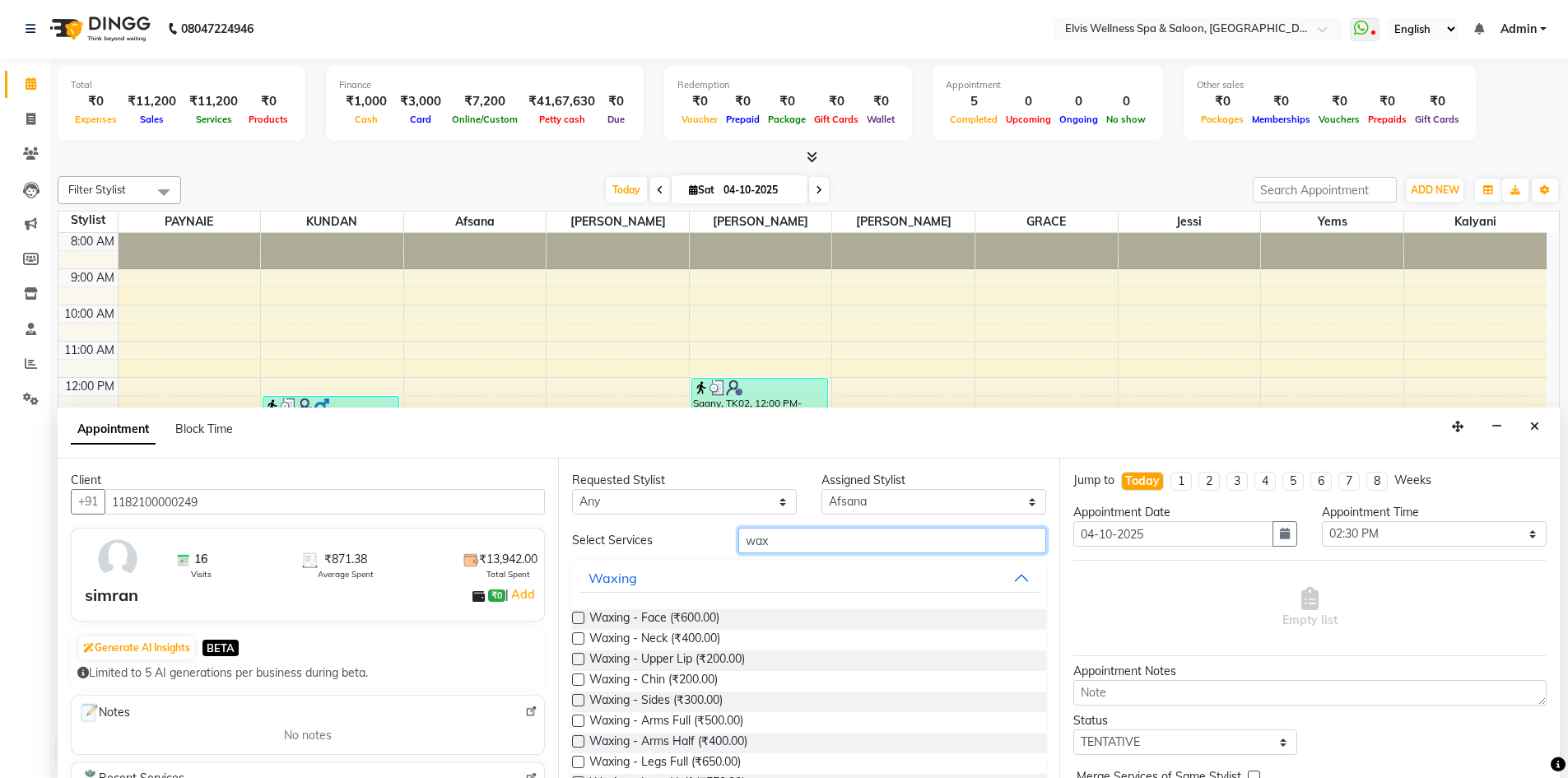
type input "wax"
click at [581, 722] on label at bounding box center [578, 721] width 12 height 12
click at [581, 722] on input "checkbox" at bounding box center [577, 722] width 10 height 10
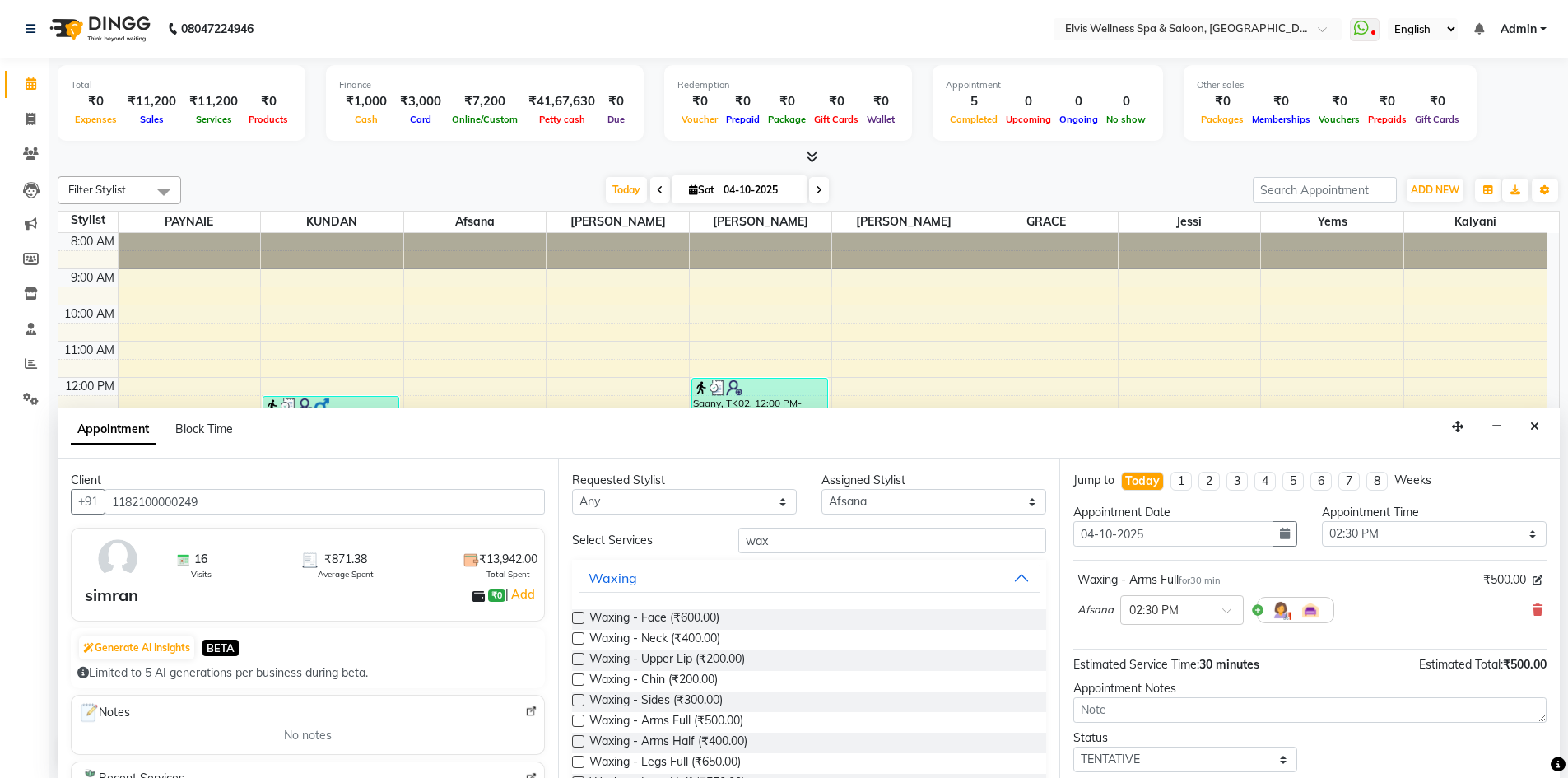
click at [581, 722] on label at bounding box center [578, 721] width 12 height 12
click at [581, 722] on input "checkbox" at bounding box center [577, 722] width 10 height 10
checkbox input "false"
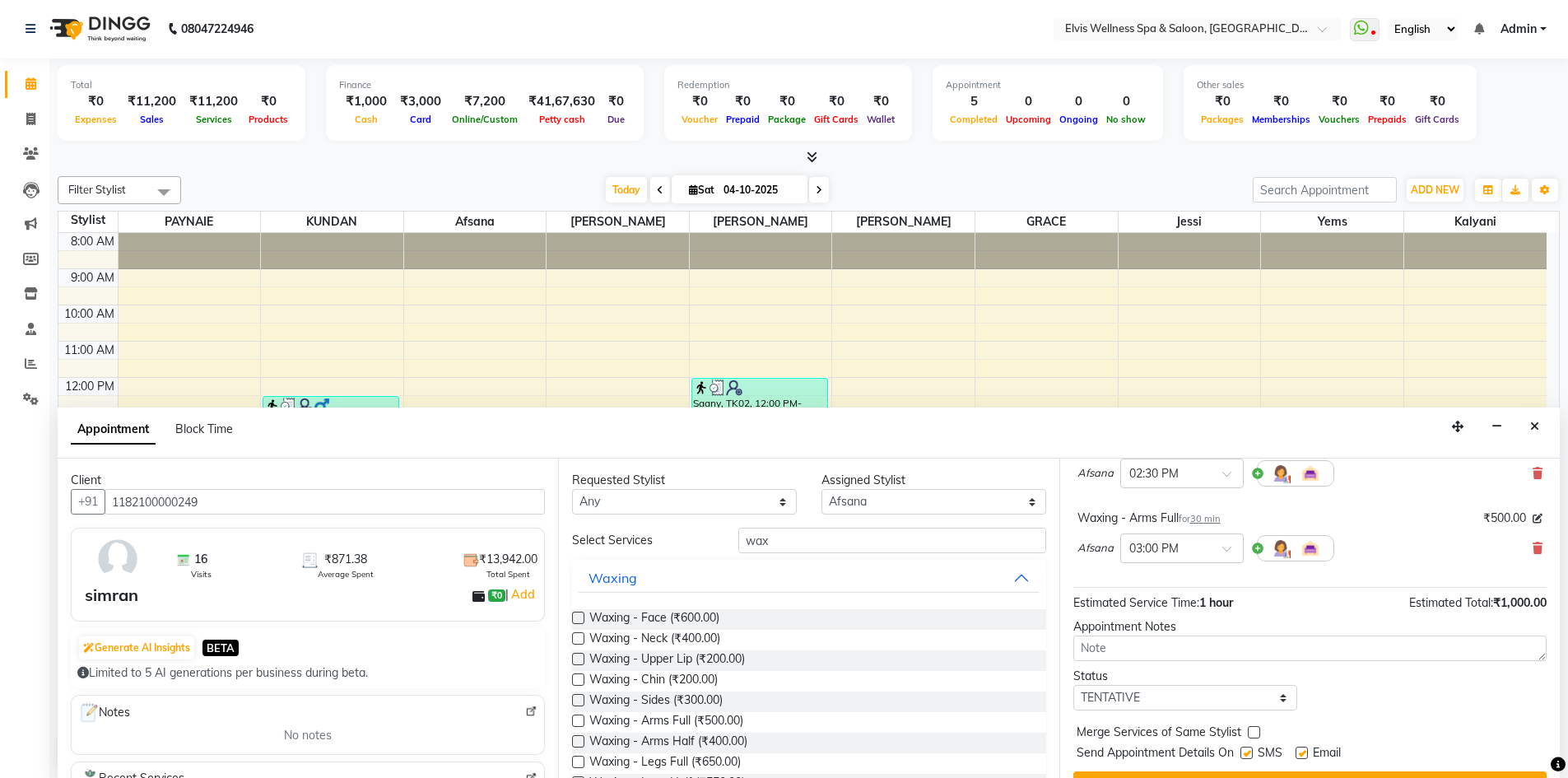
click at [1247, 755] on label at bounding box center [1246, 753] width 12 height 12
click at [1247, 755] on input "checkbox" at bounding box center [1245, 754] width 10 height 10
checkbox input "false"
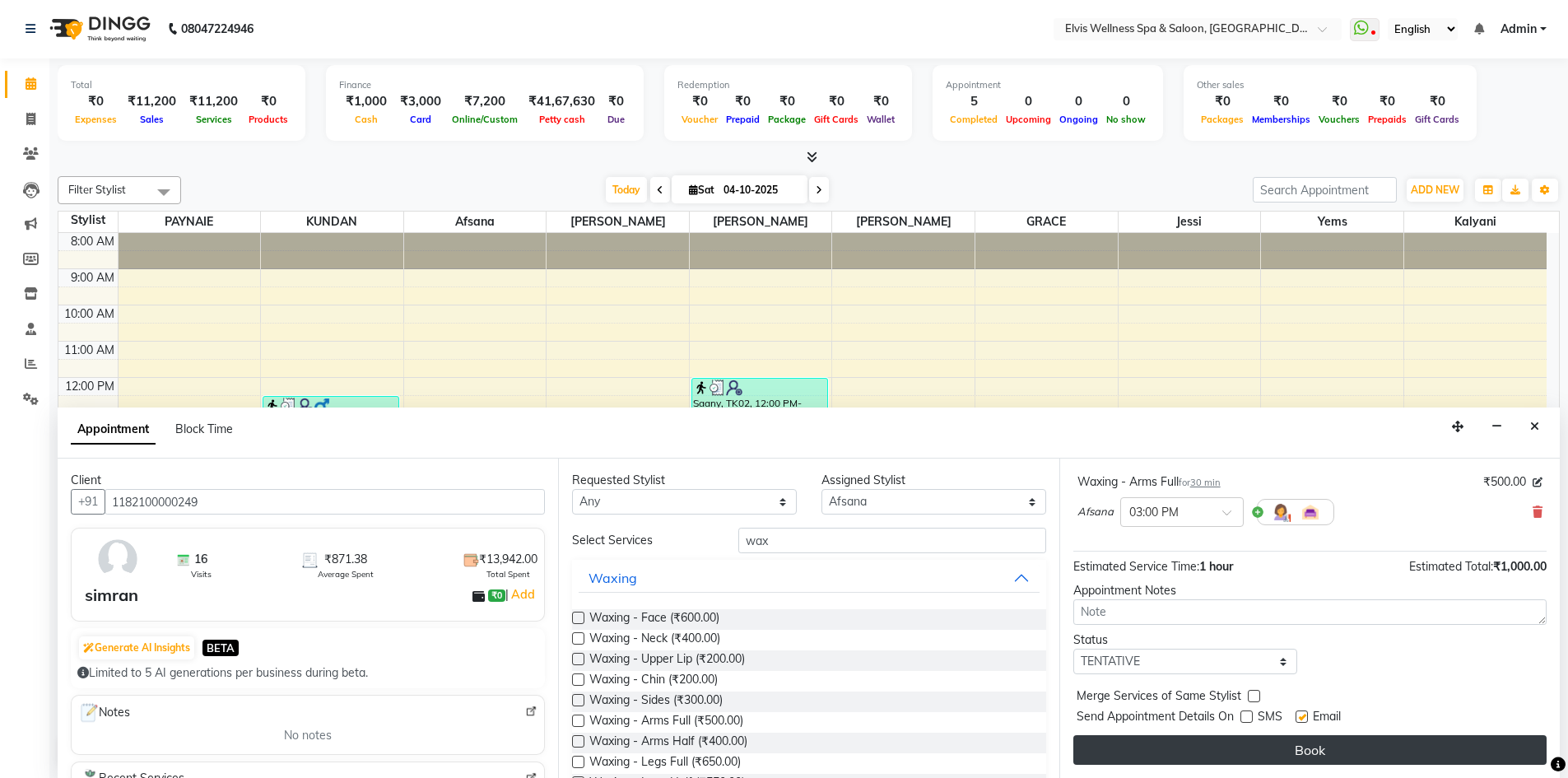
click at [1252, 760] on button "Book" at bounding box center [1310, 751] width 474 height 30
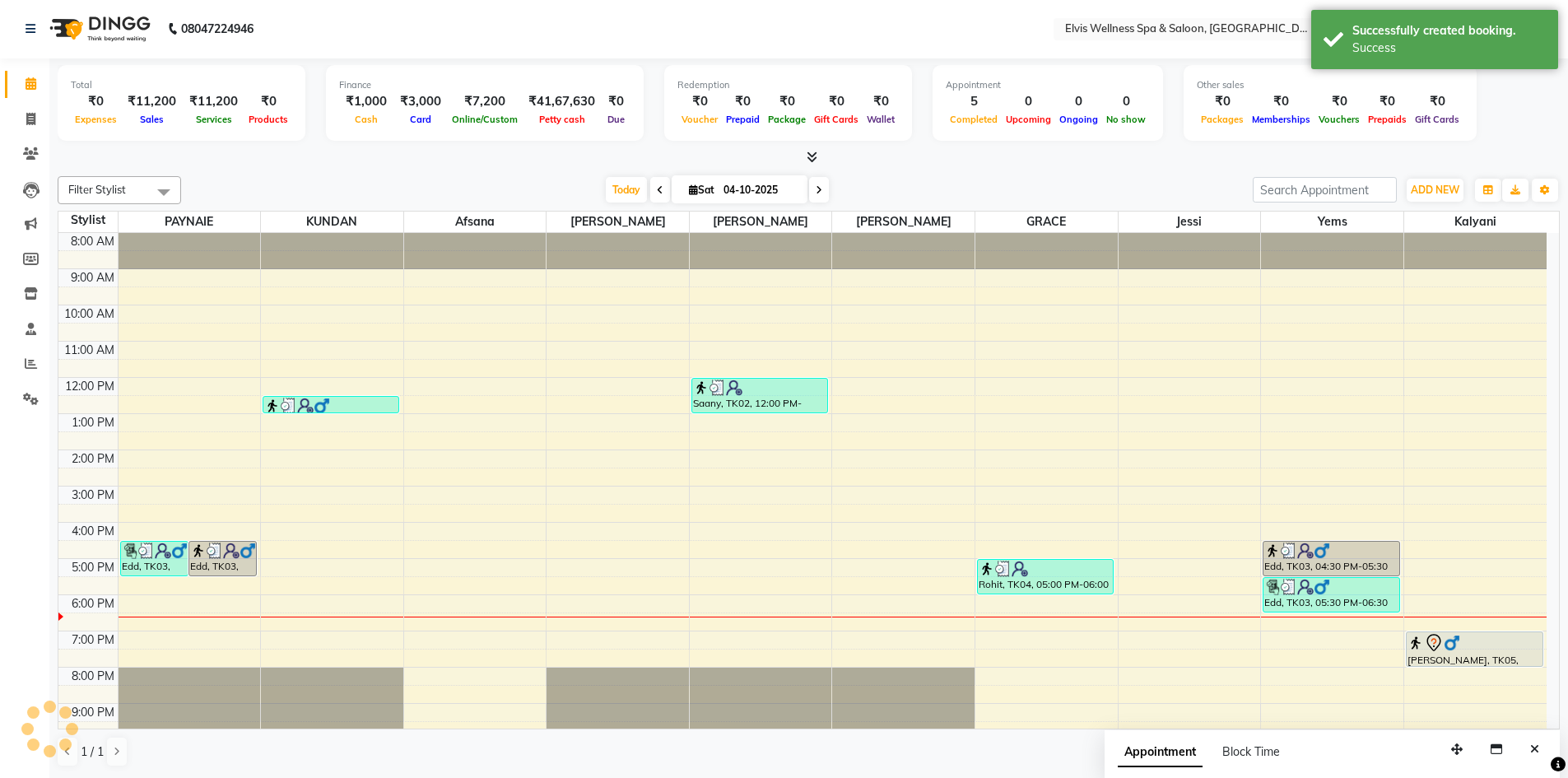
scroll to position [0, 0]
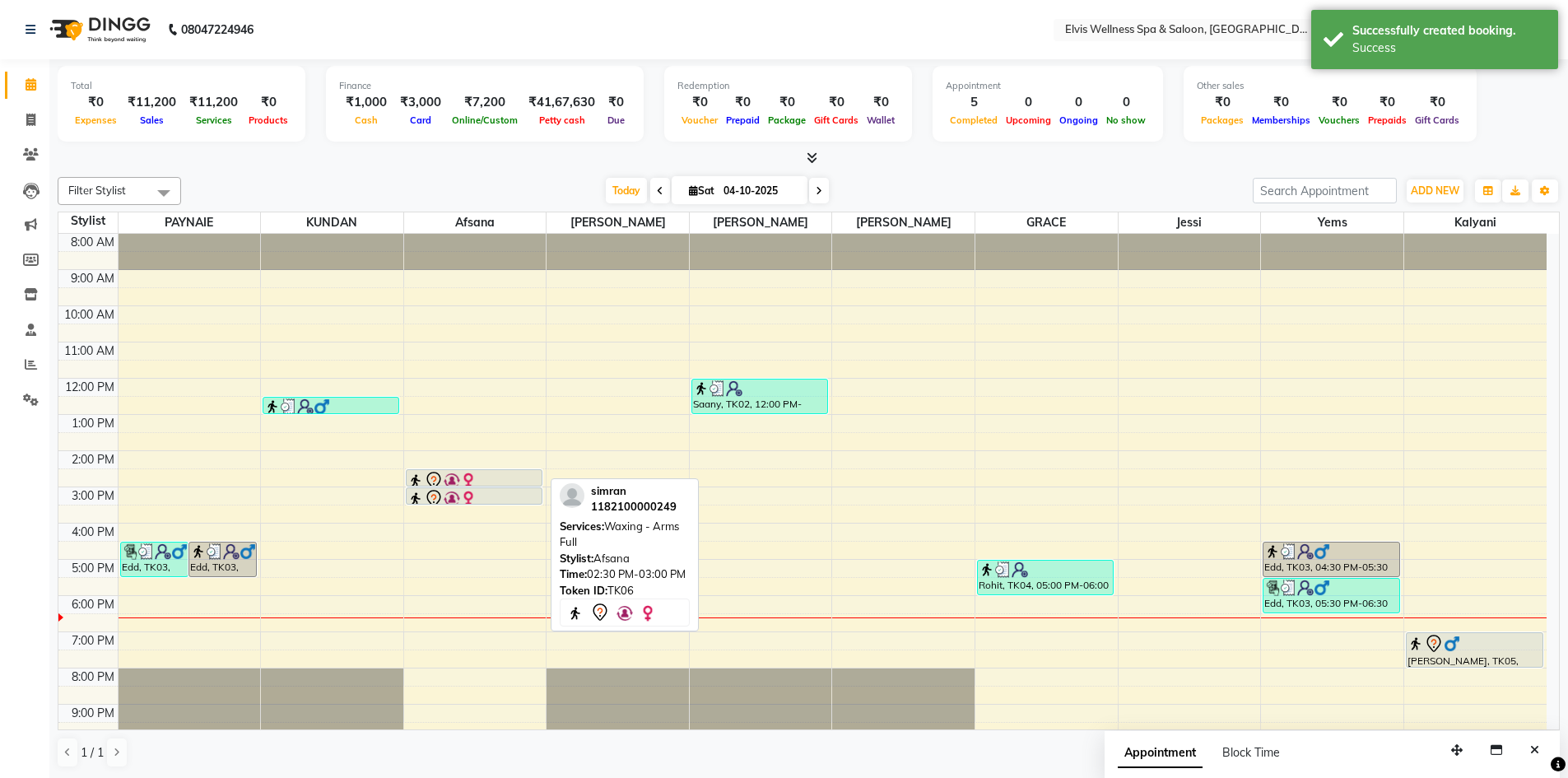
click at [440, 473] on icon at bounding box center [434, 481] width 20 height 20
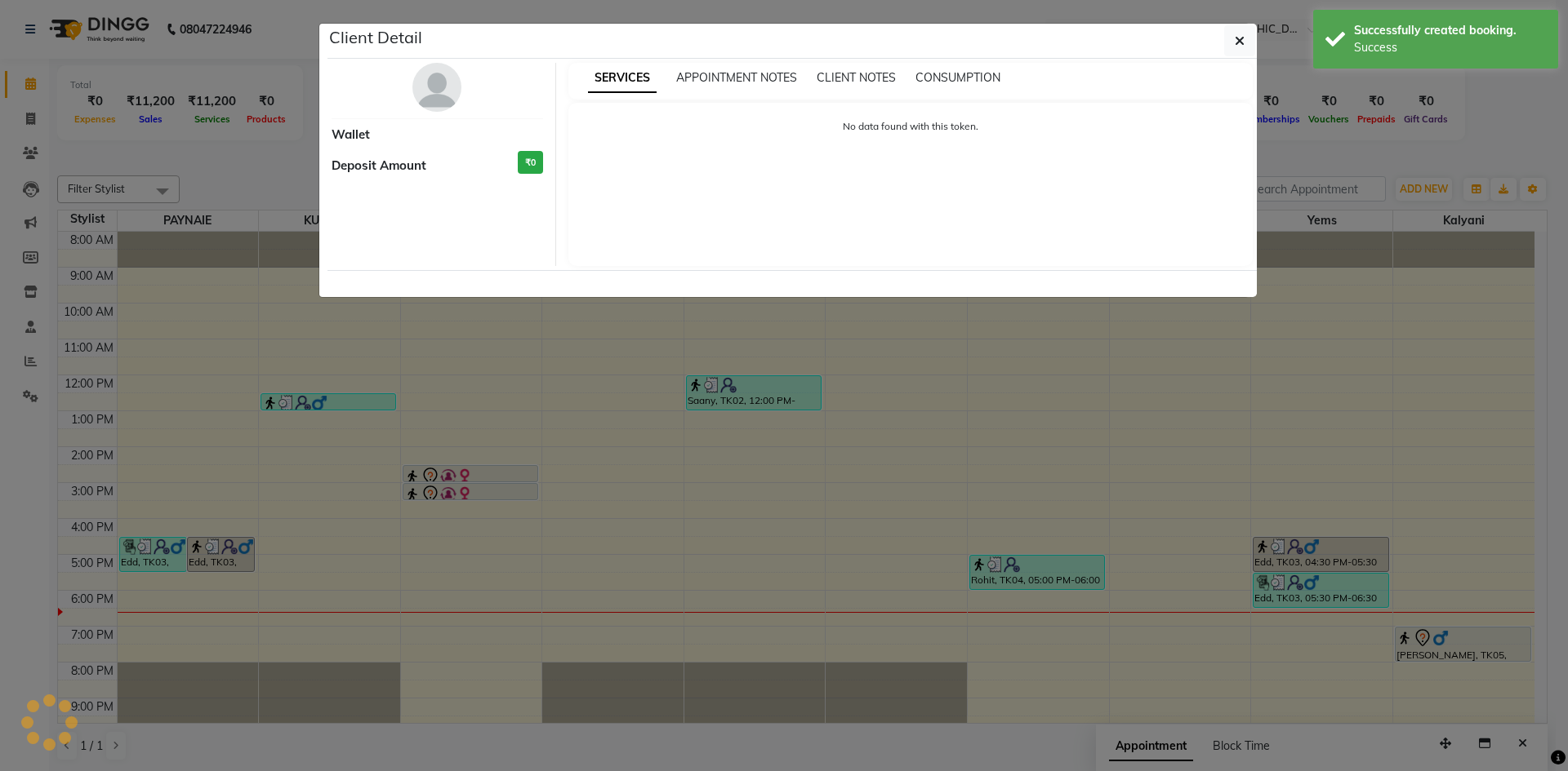
select select "7"
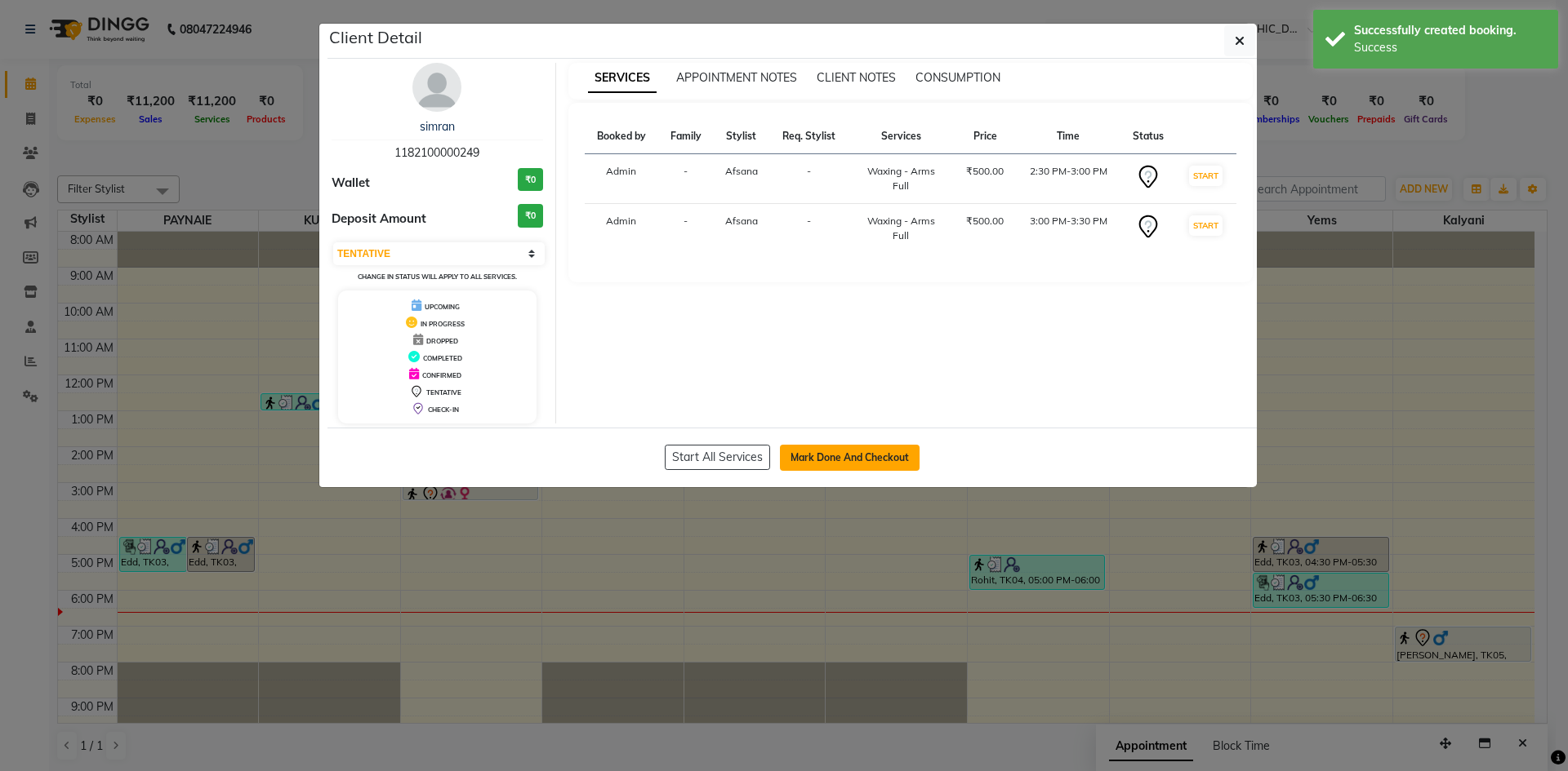
click at [869, 456] on button "Mark Done And Checkout" at bounding box center [850, 458] width 140 height 26
select select "service"
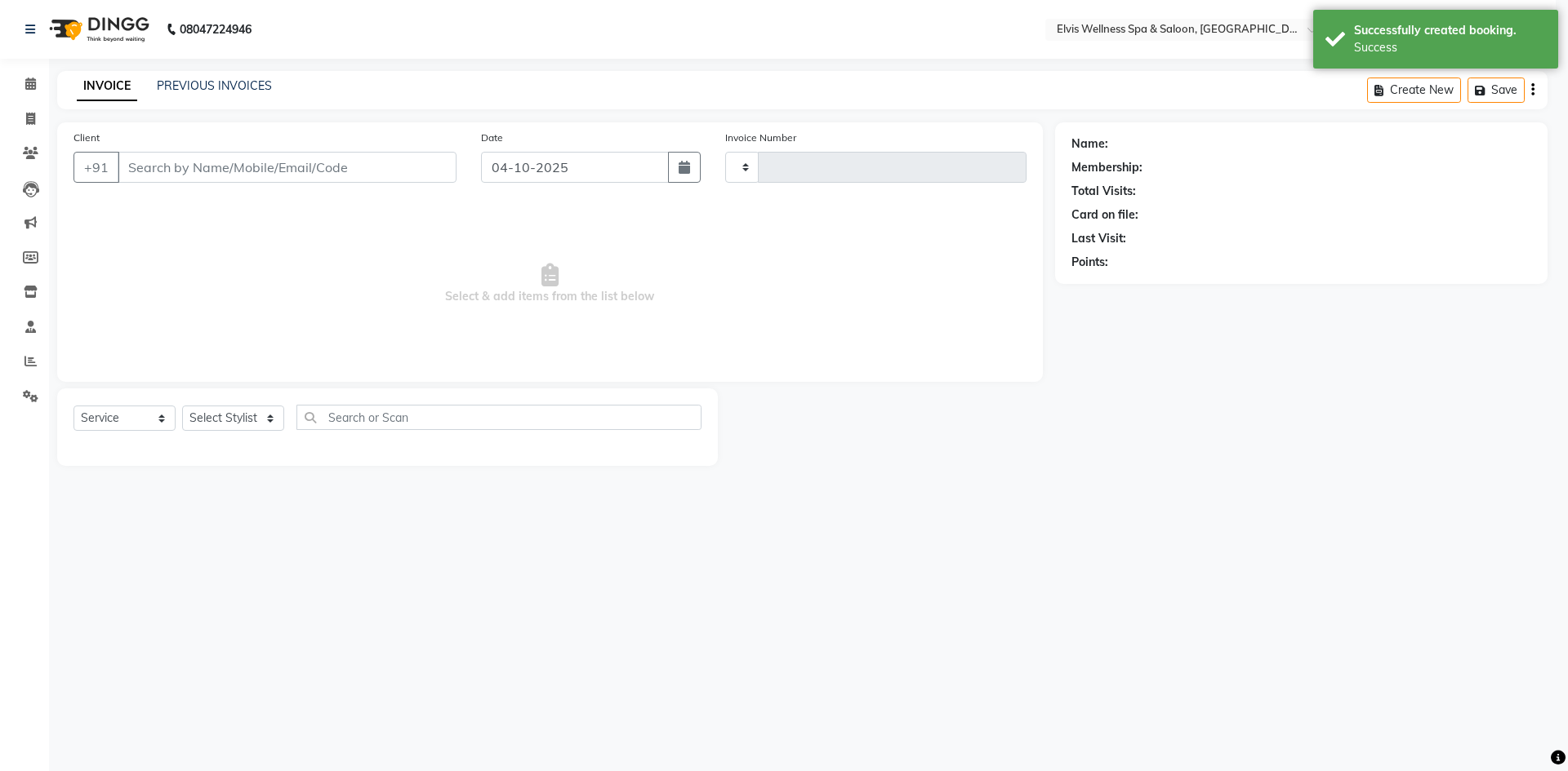
type input "1822"
select select "3"
select select "4399"
type input "1182100000249"
select select "24328"
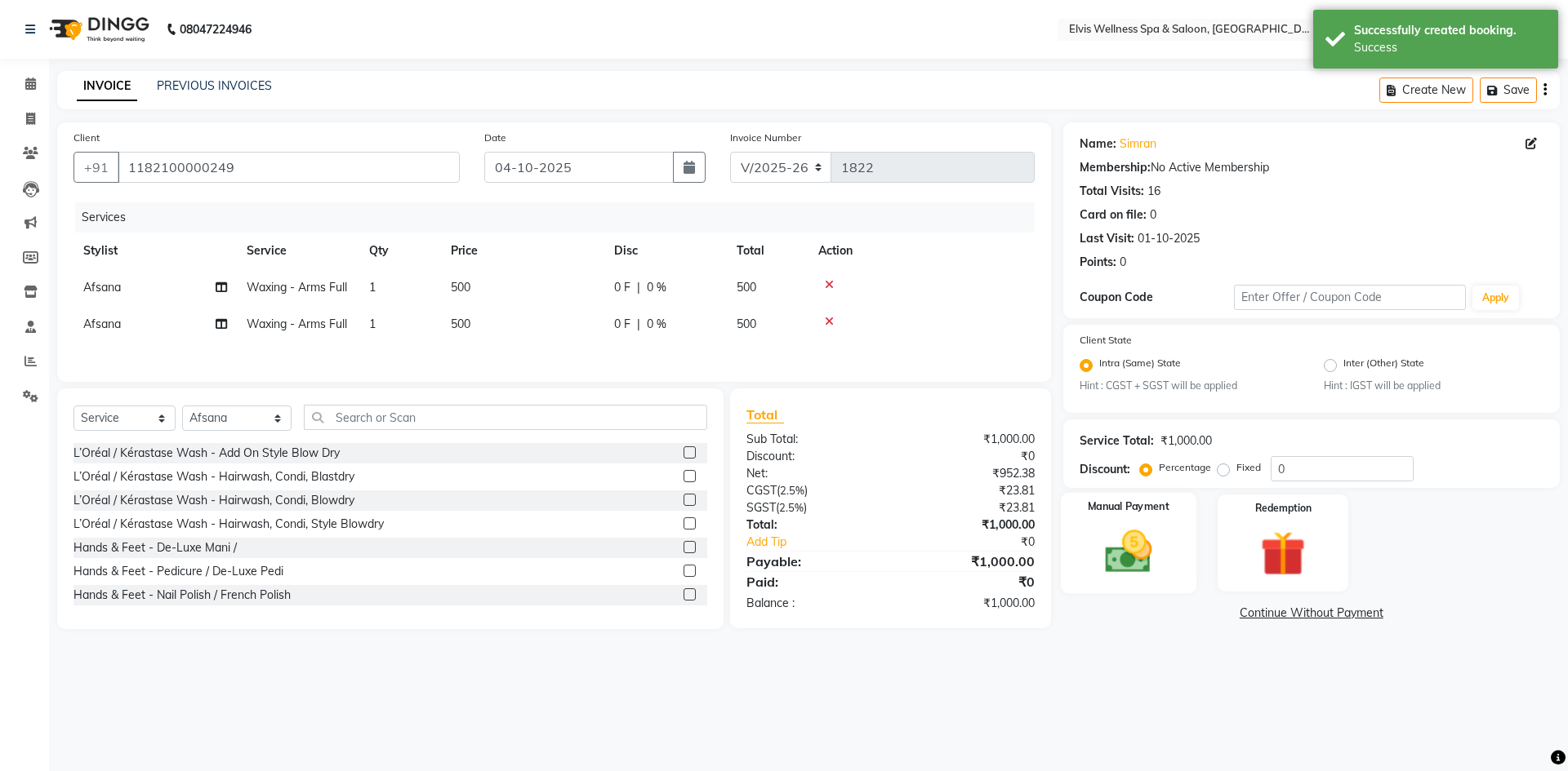
click at [1094, 554] on img at bounding box center [1128, 552] width 76 height 54
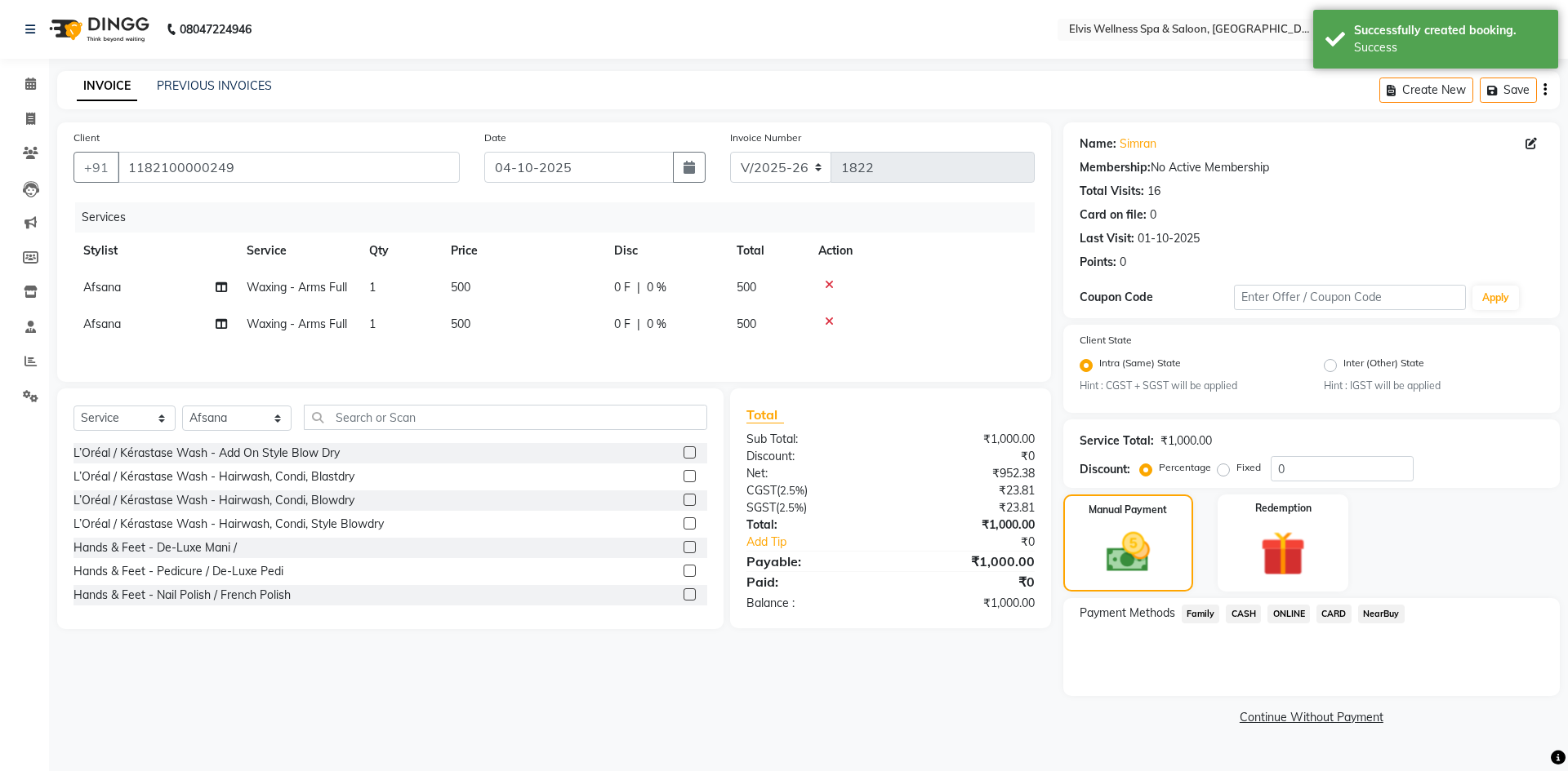
click at [1241, 615] on span "CASH" at bounding box center [1243, 614] width 35 height 19
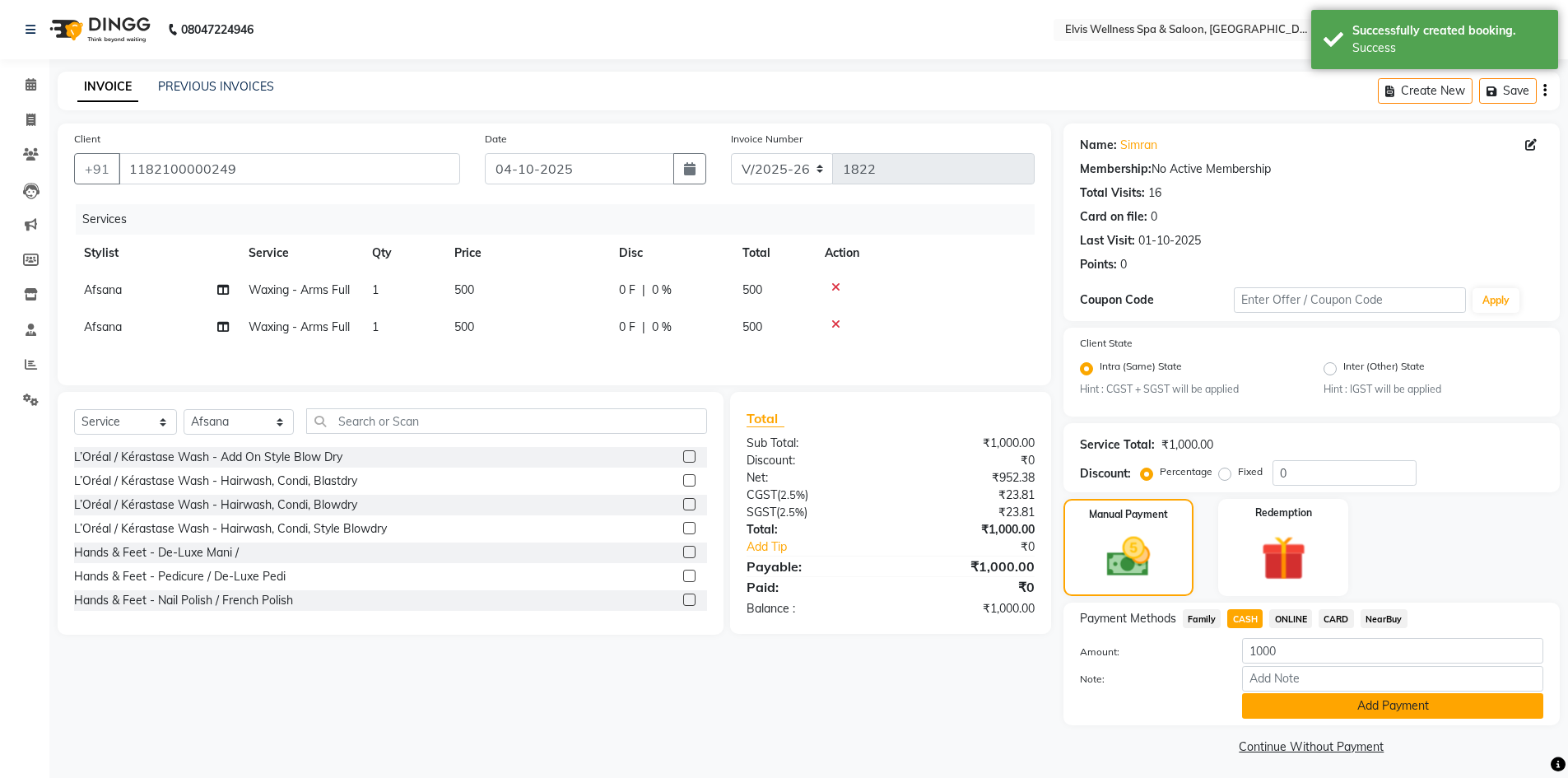
click at [1334, 707] on button "Add Payment" at bounding box center [1393, 706] width 301 height 25
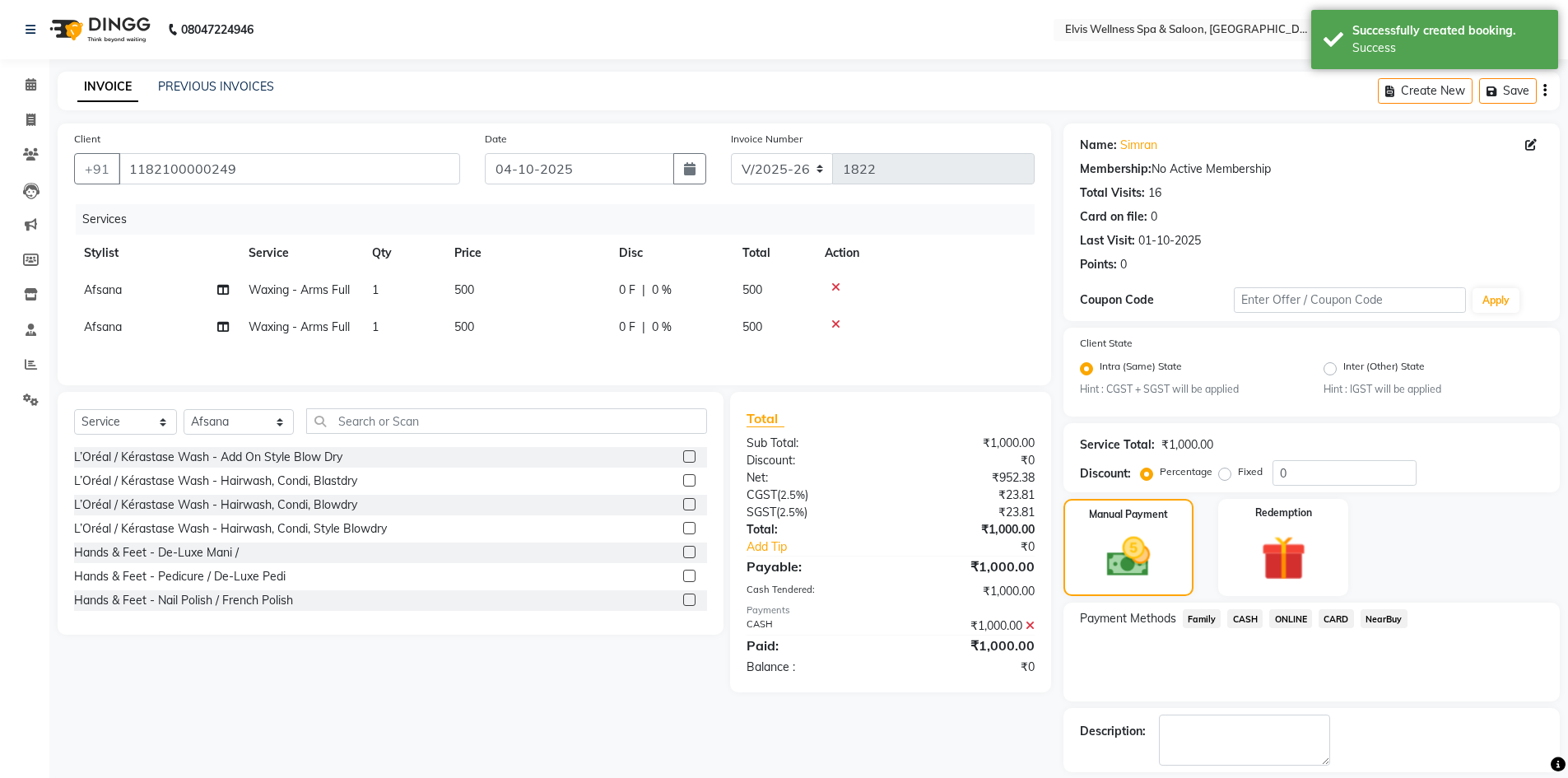
scroll to position [75, 0]
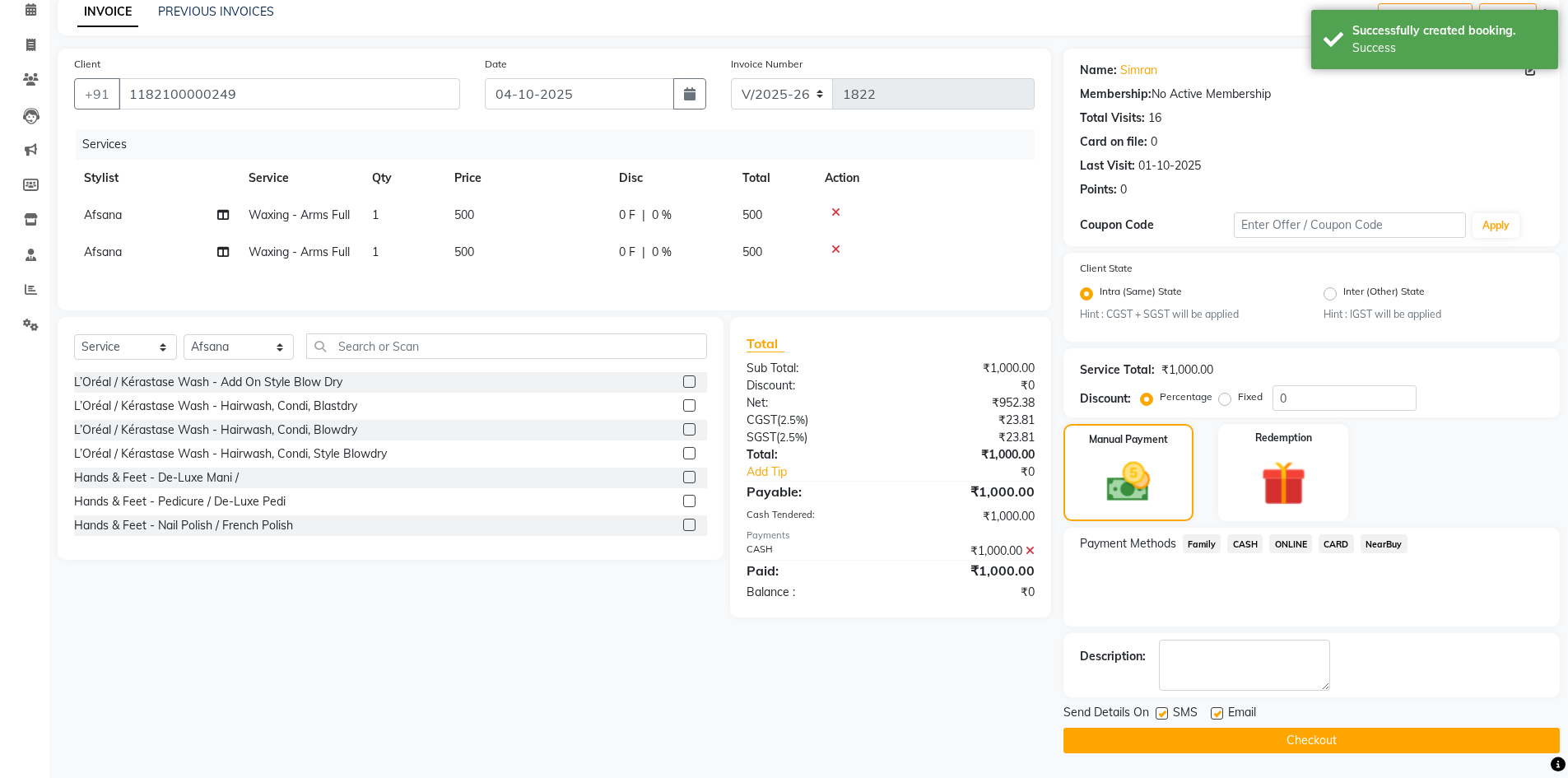
click at [1165, 712] on label at bounding box center [1162, 713] width 12 height 12
click at [1165, 712] on input "checkbox" at bounding box center [1161, 713] width 10 height 10
checkbox input "false"
click at [1243, 740] on button "Checkout" at bounding box center [1312, 740] width 496 height 25
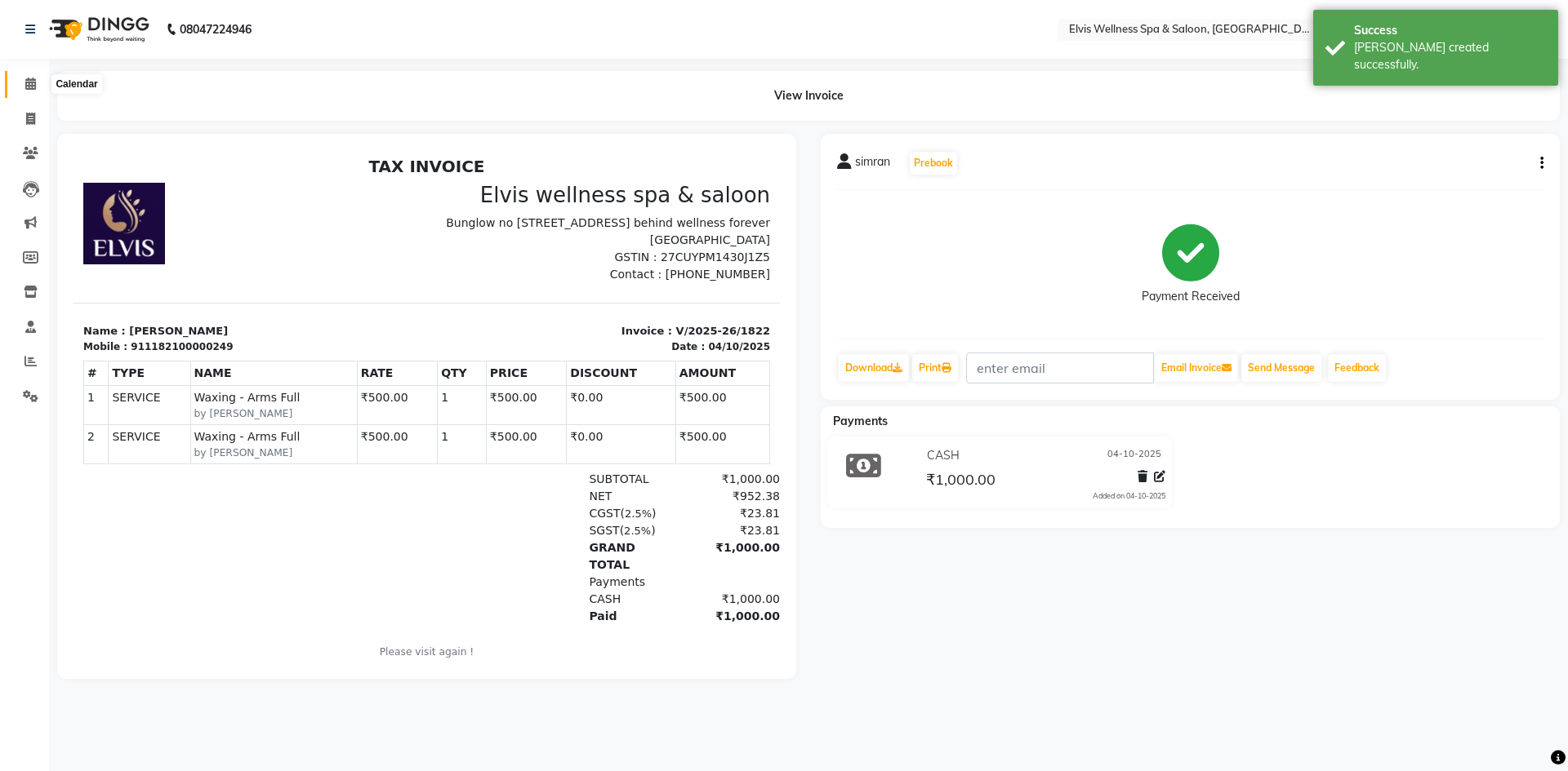
click at [34, 91] on span at bounding box center [31, 85] width 29 height 19
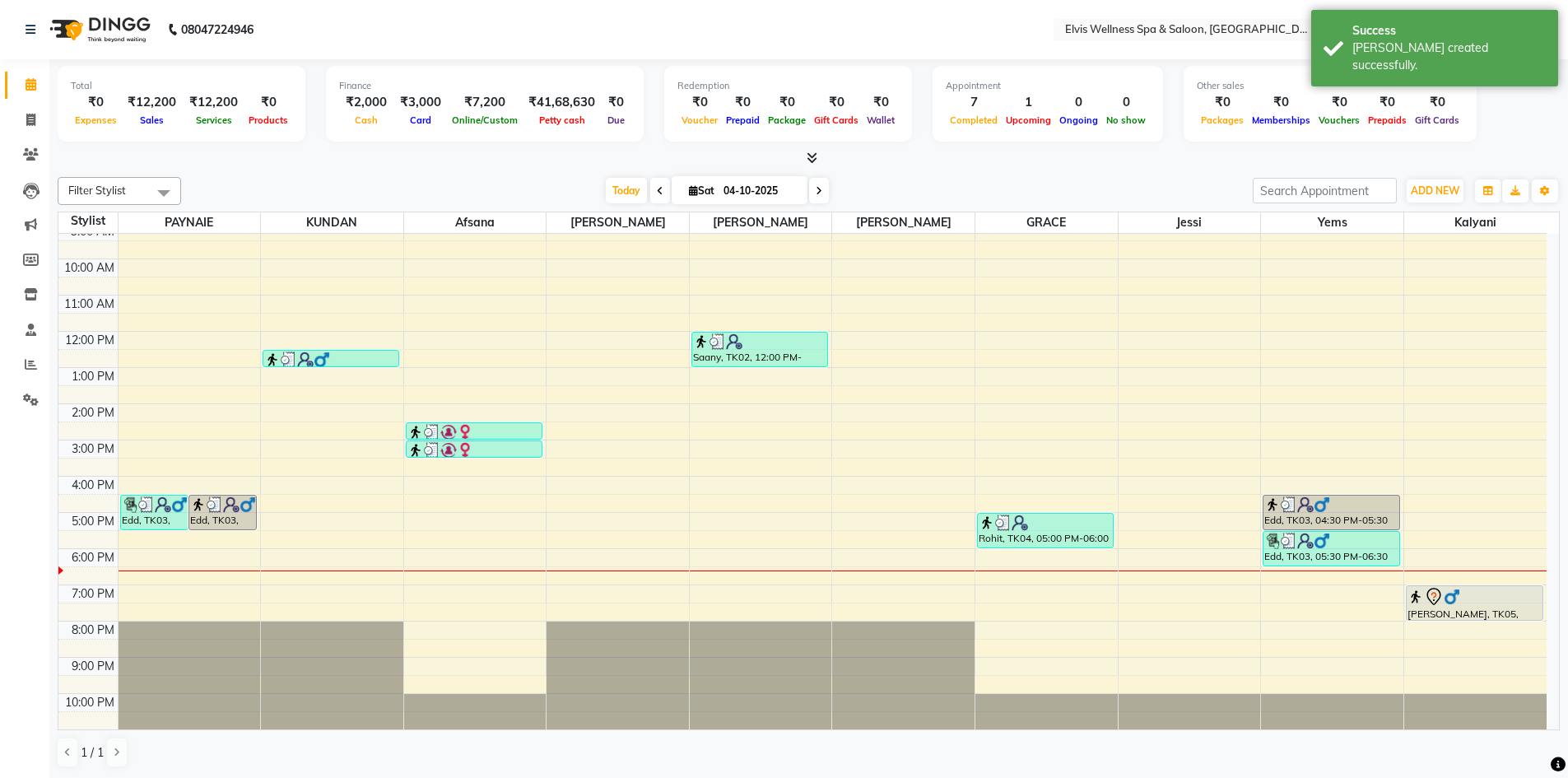
scroll to position [1, 0]
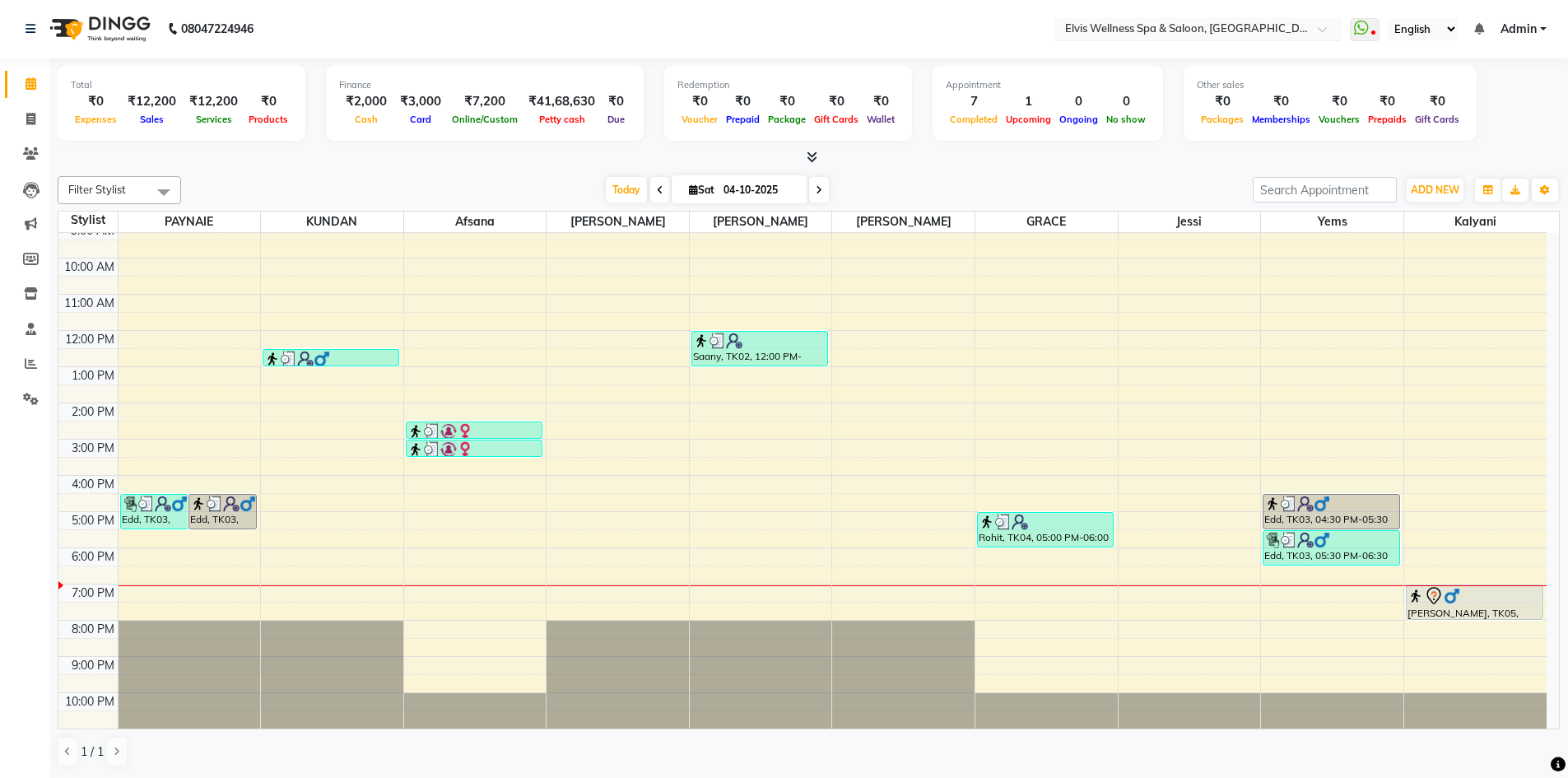
click at [1306, 28] on div at bounding box center [1197, 31] width 288 height 17
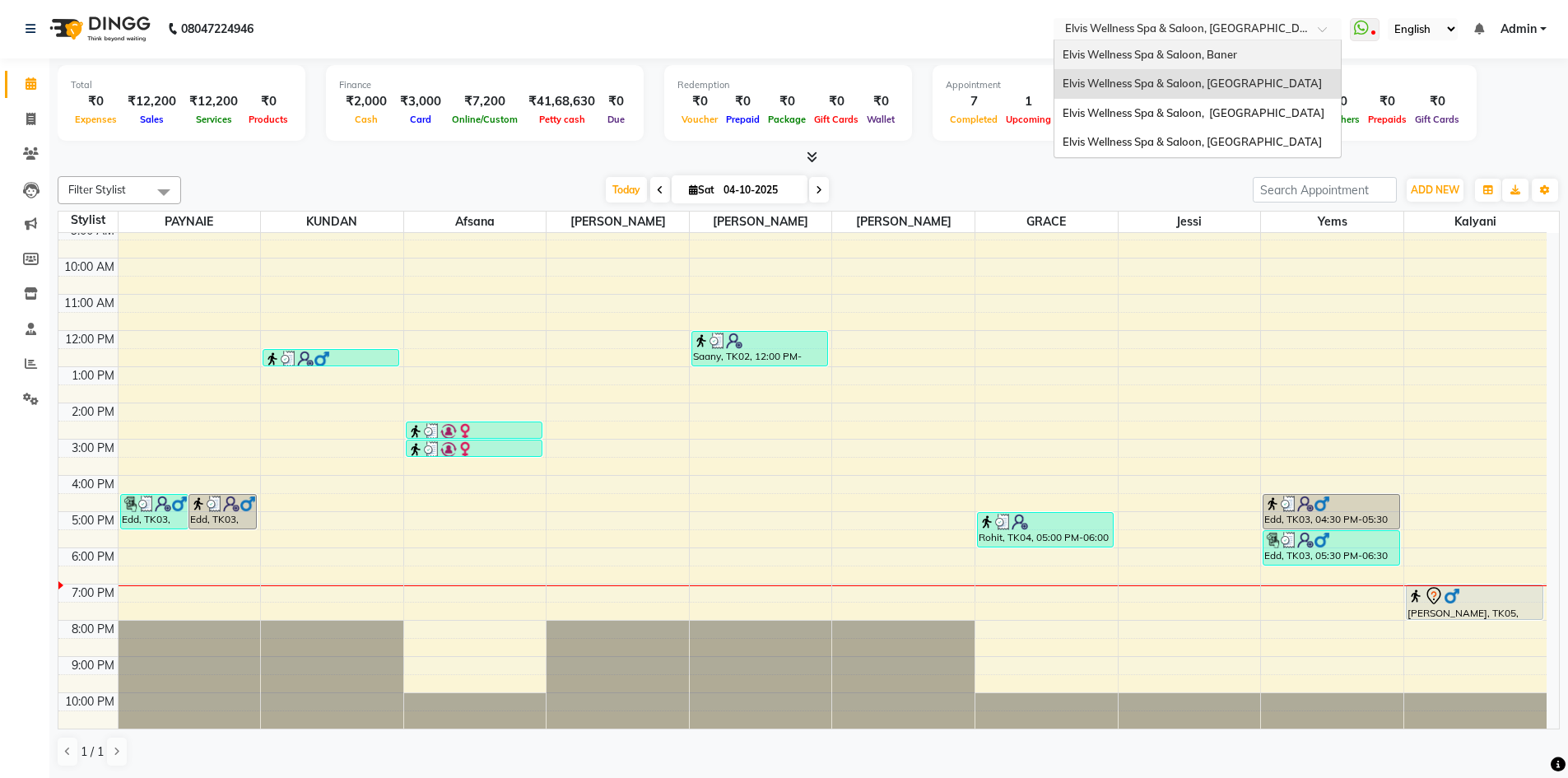
click at [1224, 53] on span "Elvis Wellness Spa & Saloon, Baner" at bounding box center [1150, 54] width 175 height 13
